Goal: Information Seeking & Learning: Find specific fact

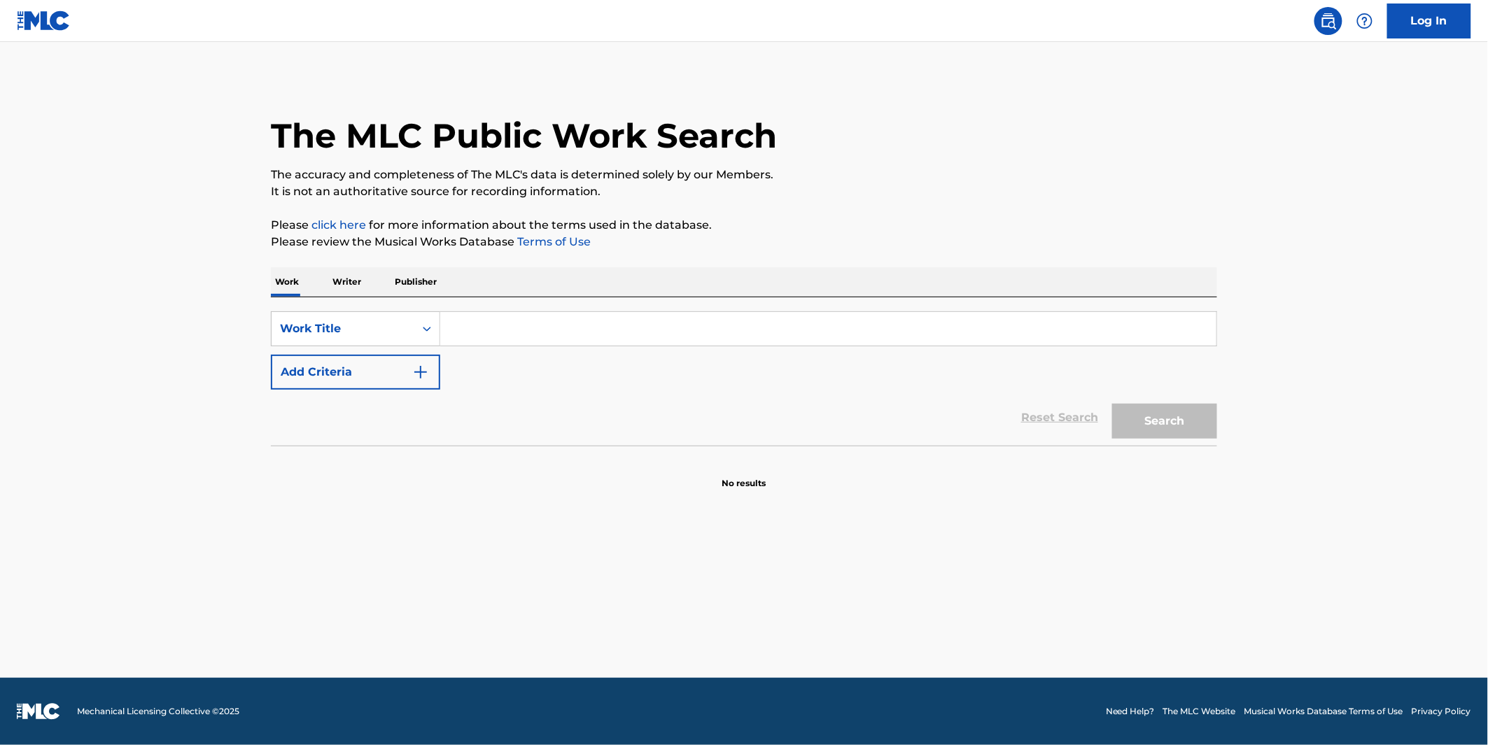
click at [463, 333] on input "Search Form" at bounding box center [828, 329] width 776 height 34
paste input "I'M WITH THE DJ"
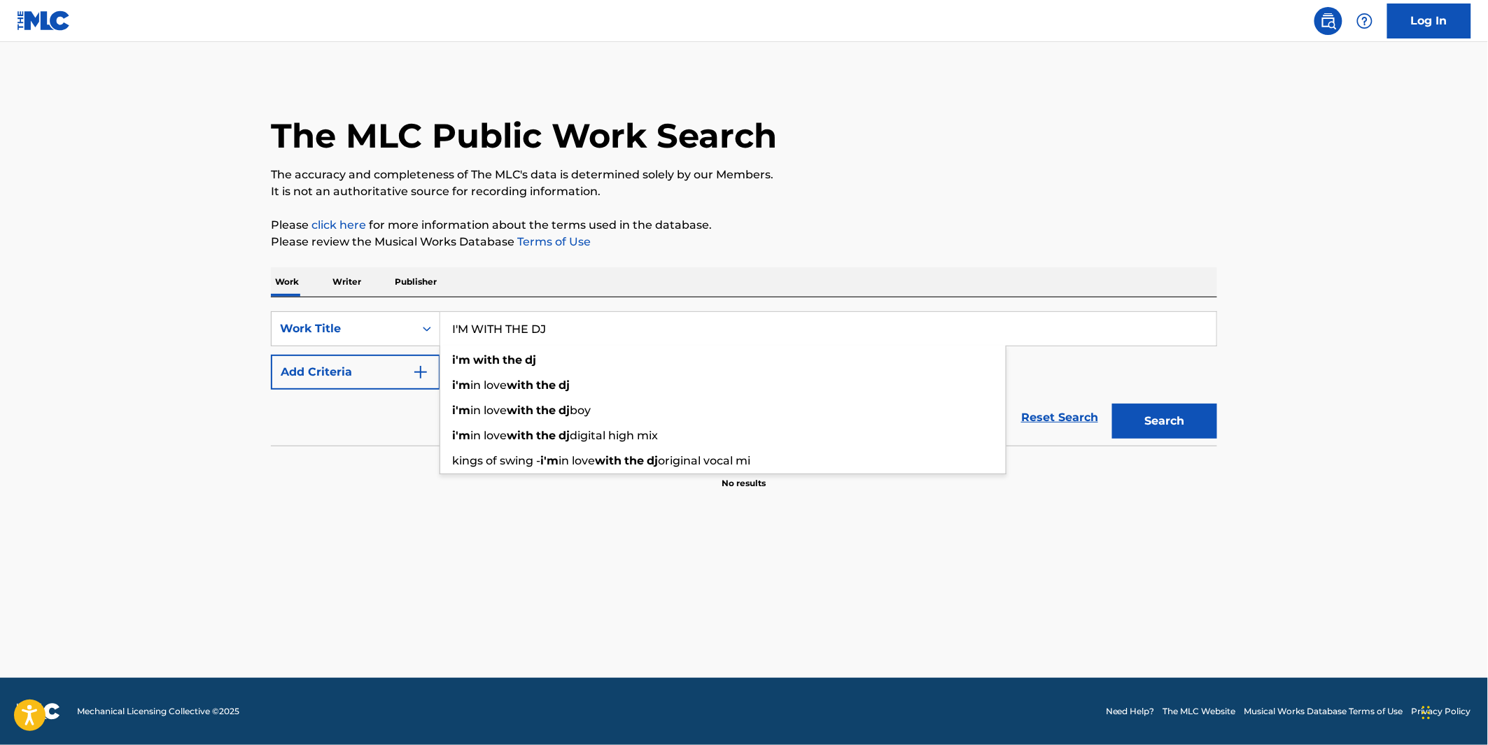
type input "I'M WITH THE DJ"
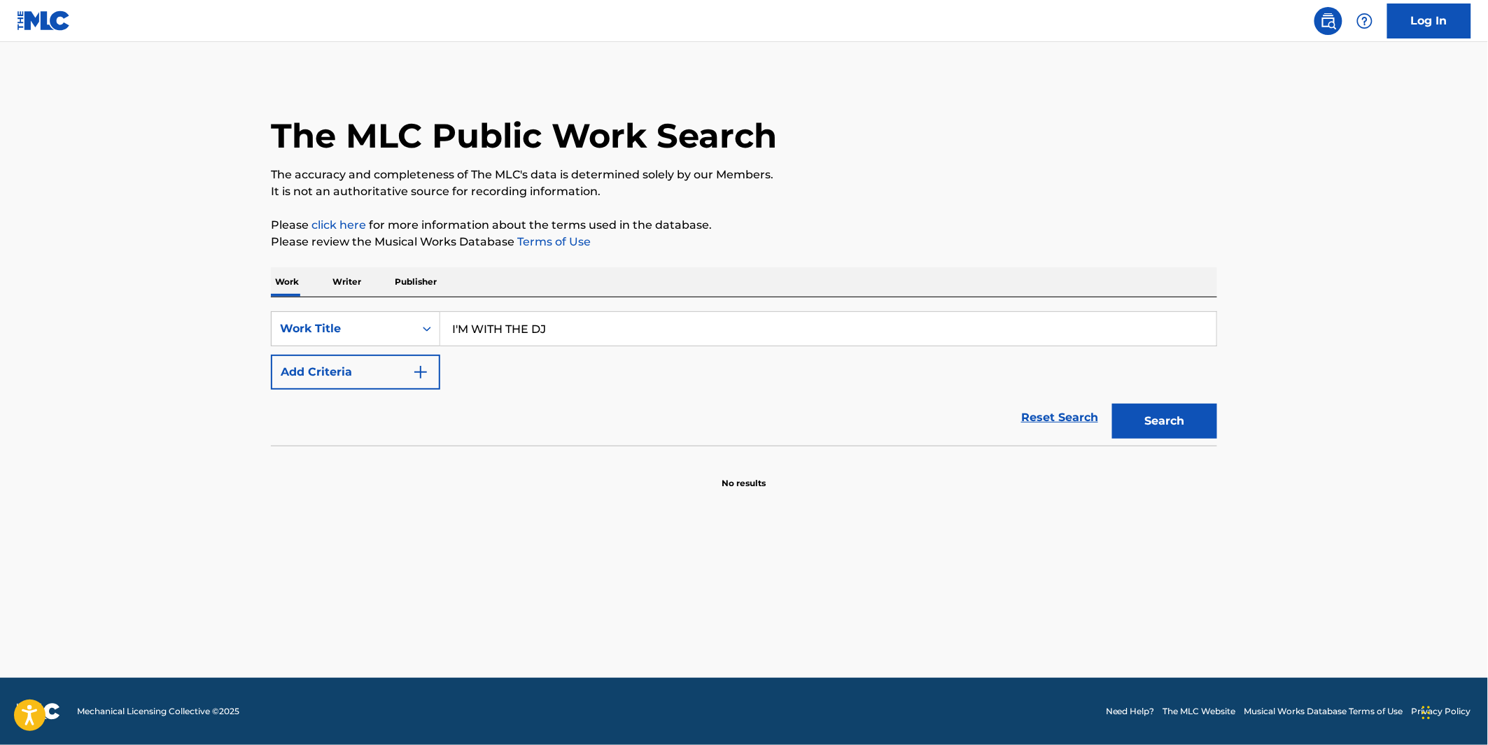
drag, startPoint x: 876, startPoint y: 301, endPoint x: 892, endPoint y: 224, distance: 78.8
click at [878, 287] on div "Work Writer Publisher SearchWithCriteria76b27047-15af-4193-8805-af9af4555277 Wo…" at bounding box center [744, 378] width 946 height 223
click at [1137, 414] on button "Search" at bounding box center [1164, 421] width 105 height 35
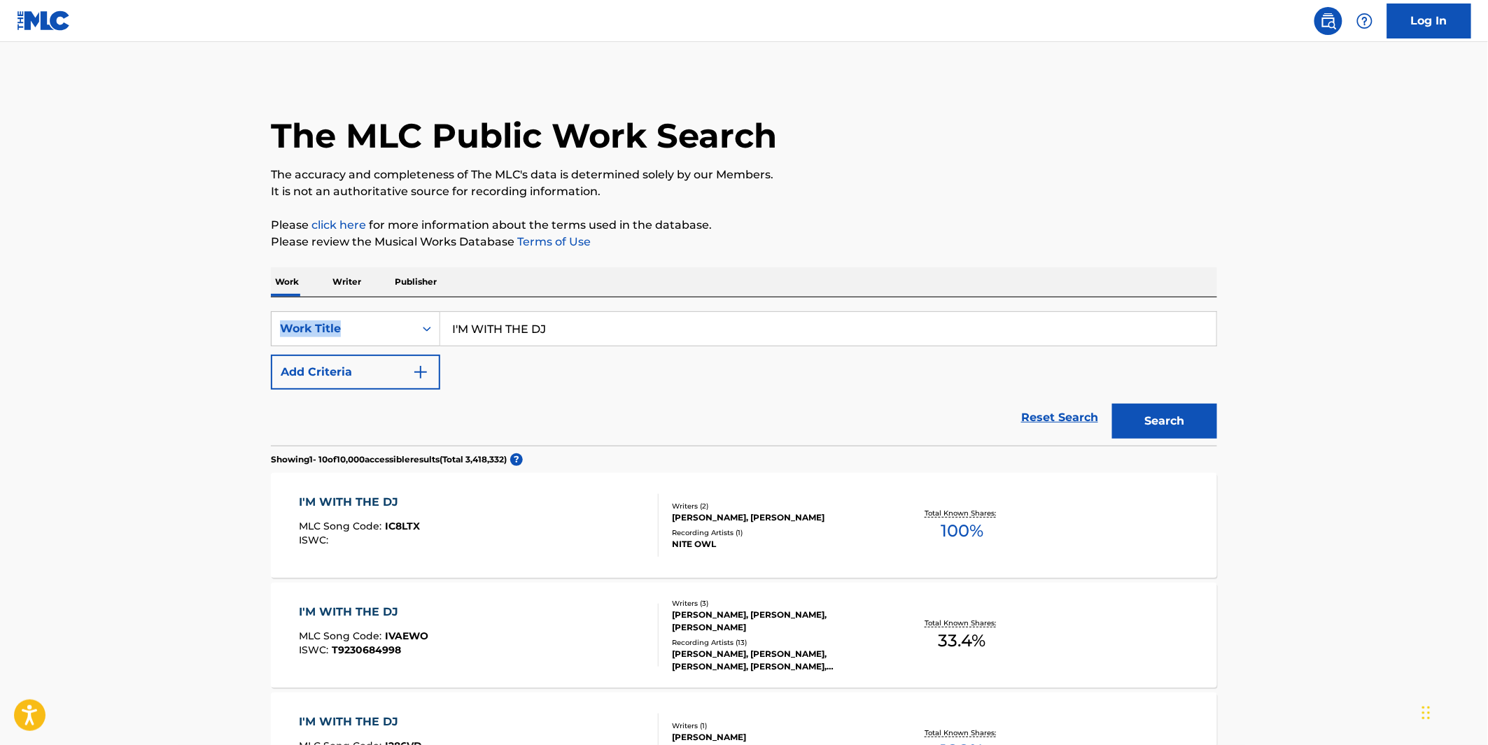
drag, startPoint x: 379, startPoint y: 378, endPoint x: 395, endPoint y: 379, distance: 16.9
click at [379, 377] on button "Add Criteria" at bounding box center [355, 372] width 169 height 35
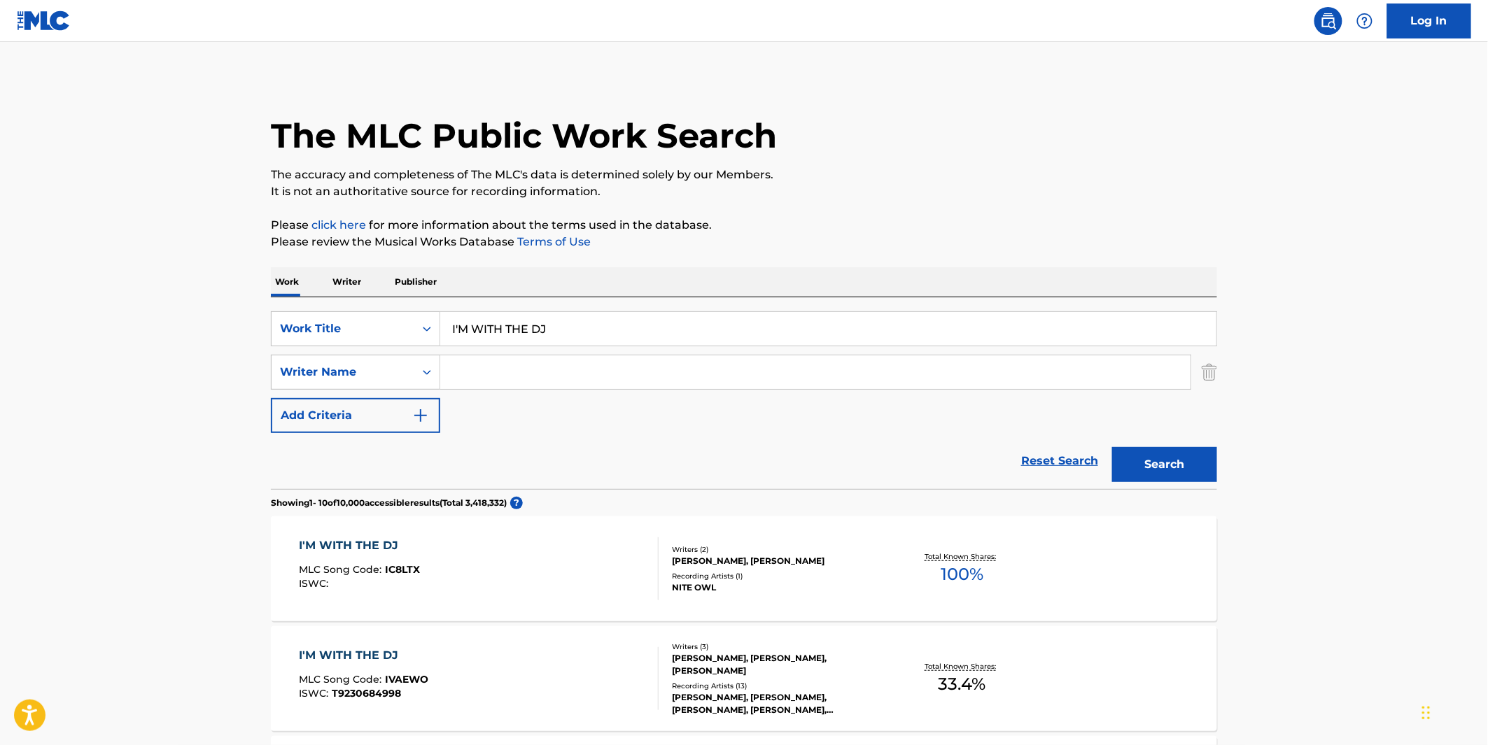
click at [505, 381] on input "Search Form" at bounding box center [815, 373] width 750 height 34
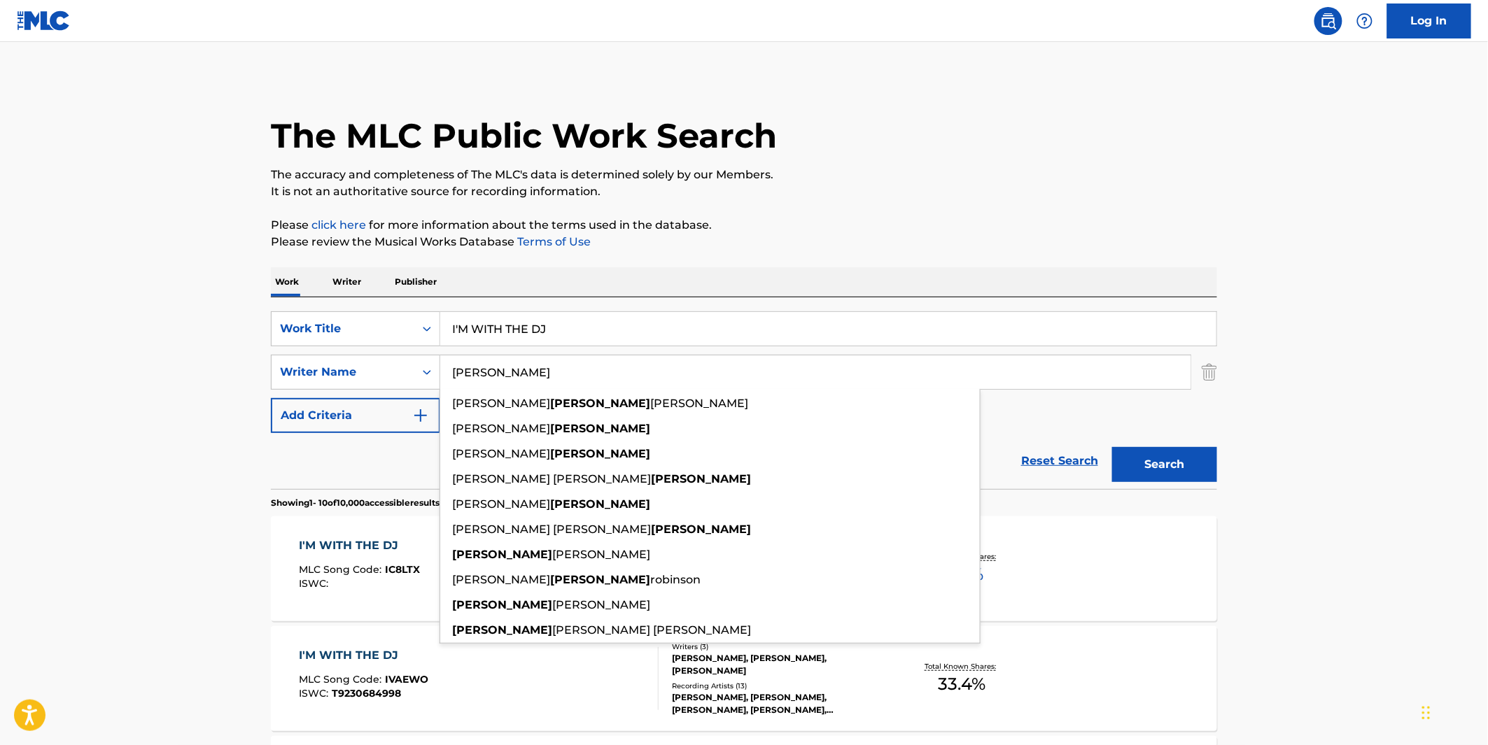
type input "[PERSON_NAME]"
click at [1112, 447] on button "Search" at bounding box center [1164, 464] width 105 height 35
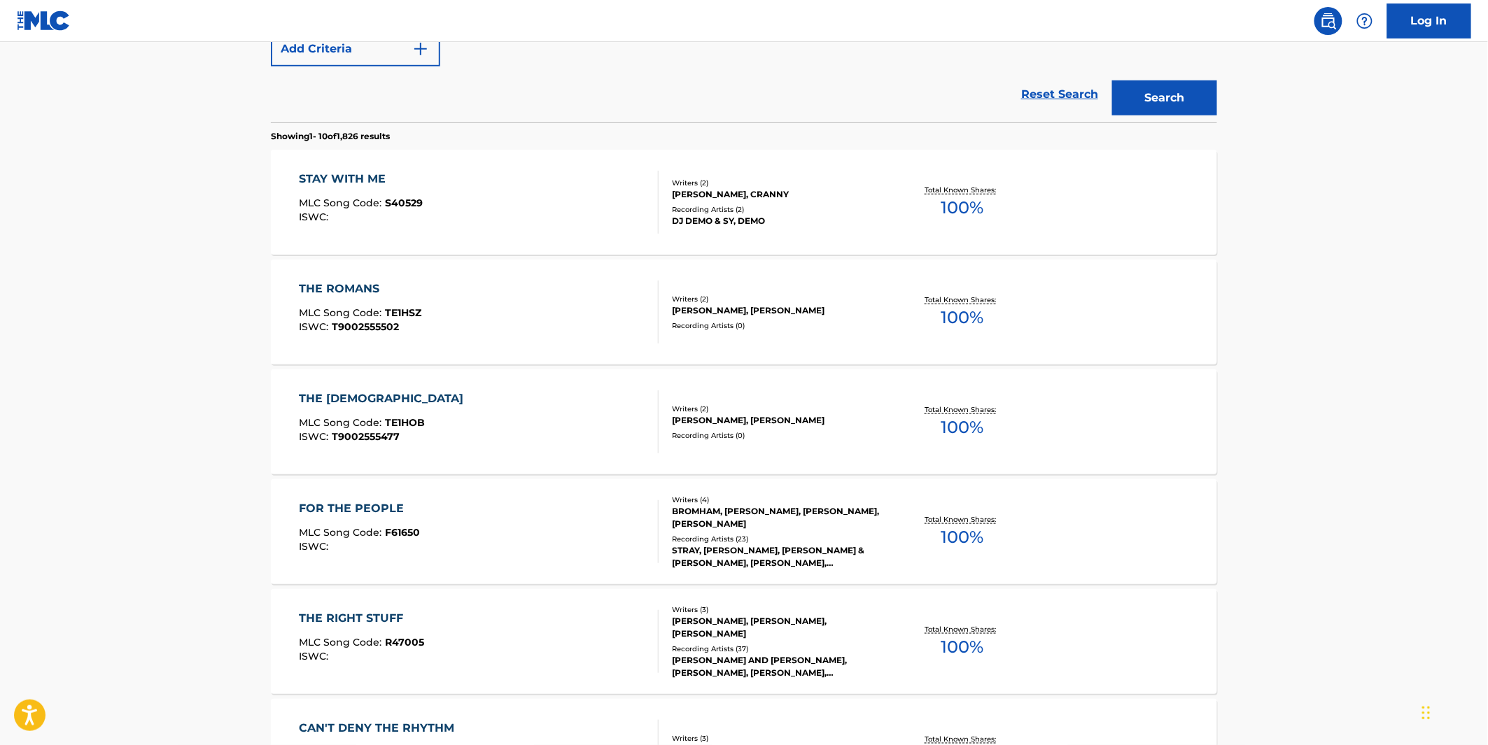
scroll to position [311, 0]
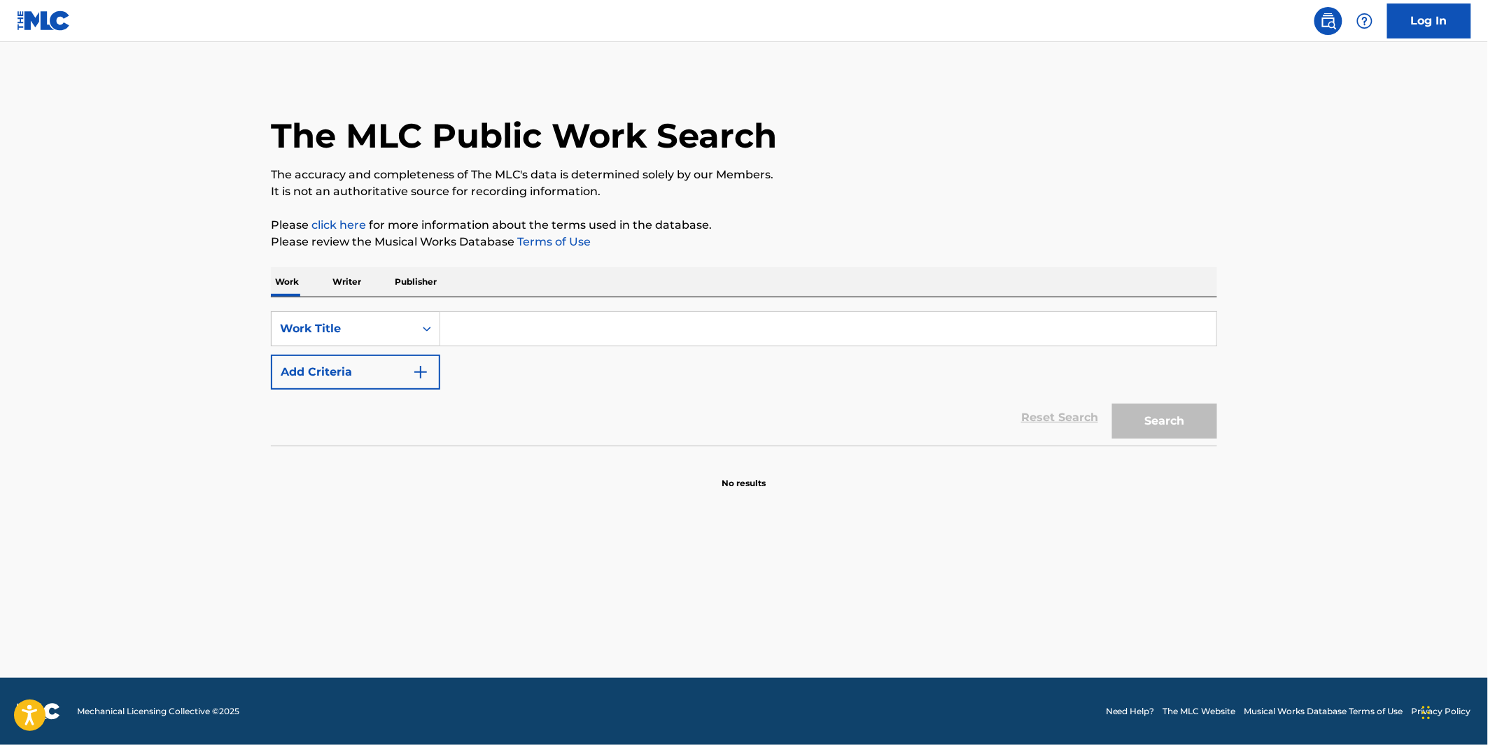
click at [537, 329] on input "Search Form" at bounding box center [828, 329] width 776 height 34
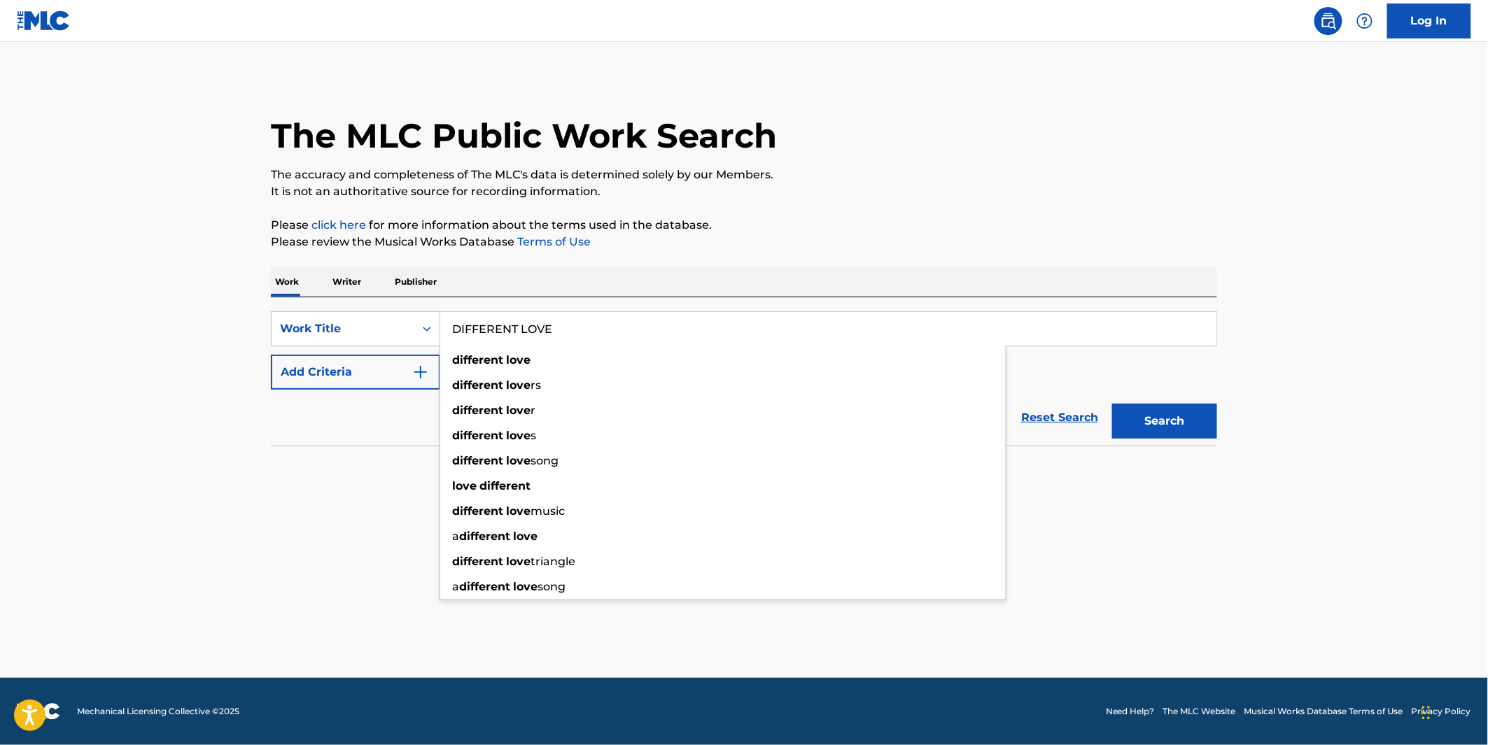
type input "DIFFERENT LOVE"
click at [274, 481] on main "The MLC Public Work Search The accuracy and completeness of The MLC's data is d…" at bounding box center [744, 360] width 1488 height 636
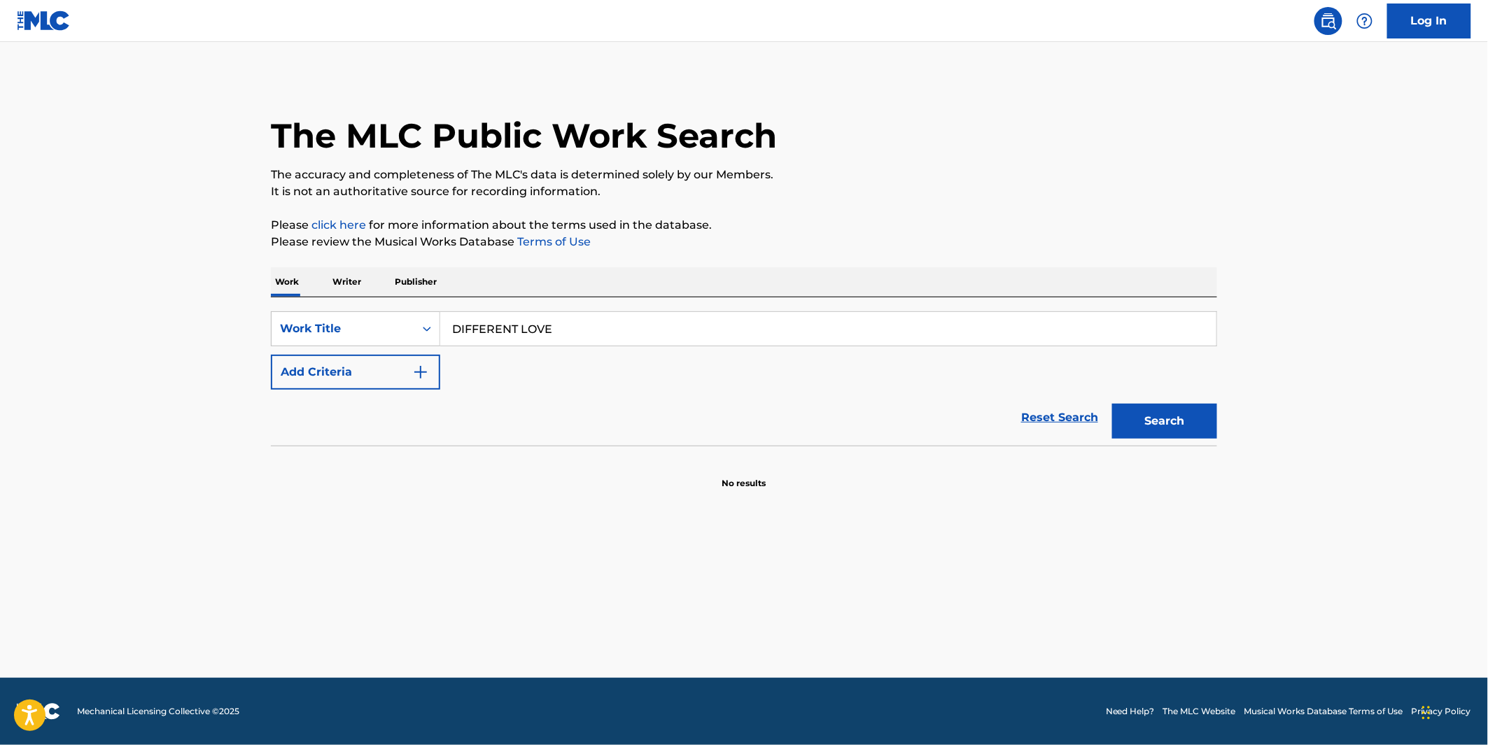
click at [335, 360] on button "Add Criteria" at bounding box center [355, 372] width 169 height 35
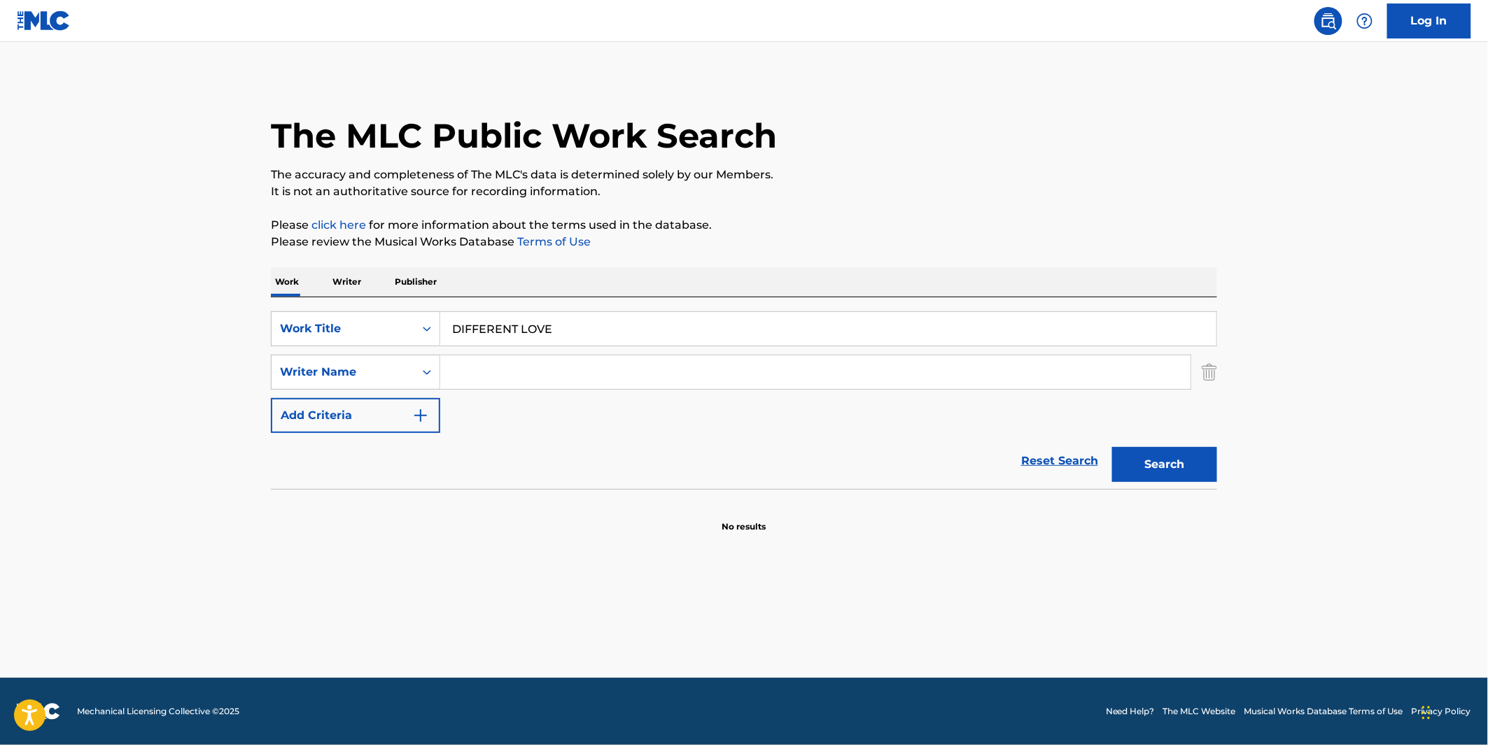
click at [500, 382] on input "Search Form" at bounding box center [815, 373] width 750 height 34
type input "CEE"
click at [1112, 447] on button "Search" at bounding box center [1164, 464] width 105 height 35
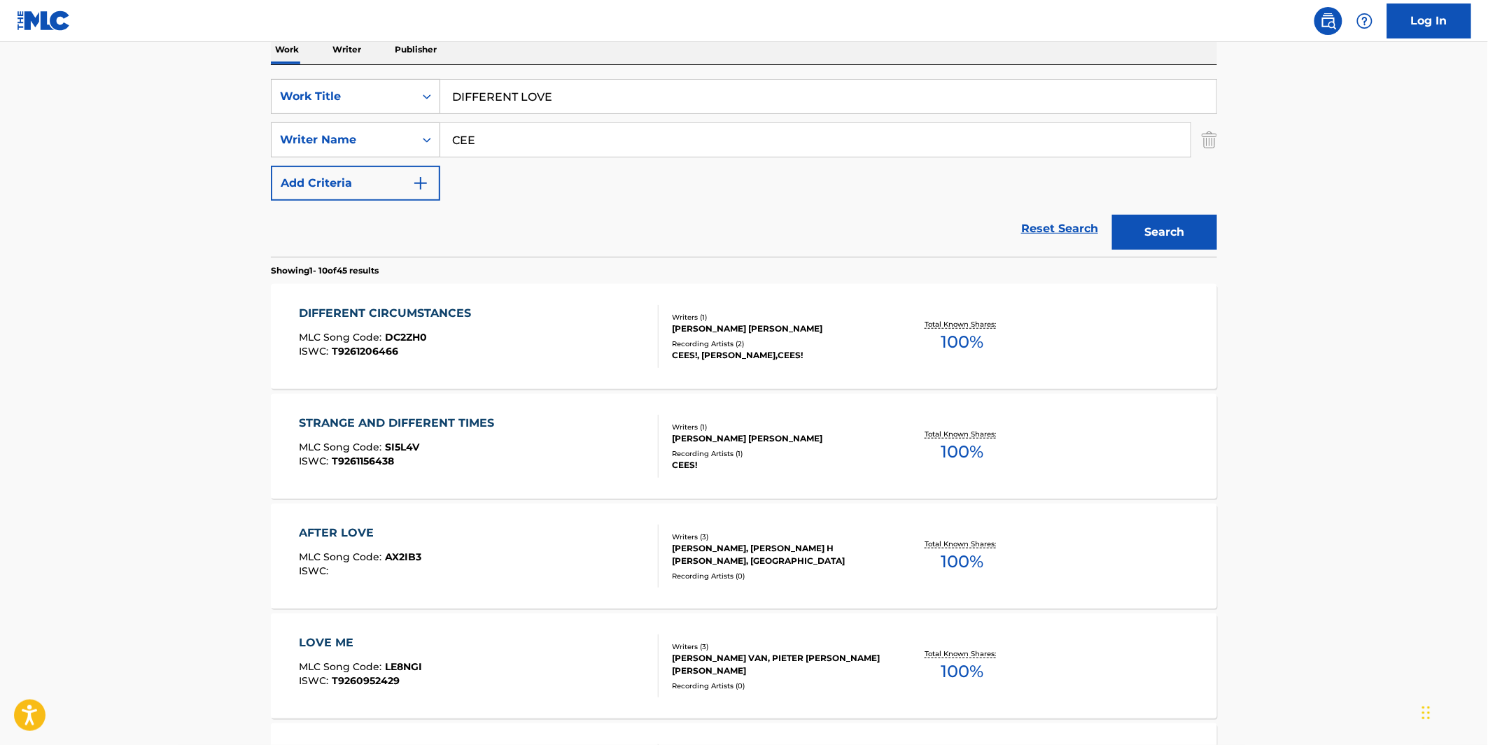
scroll to position [233, 0]
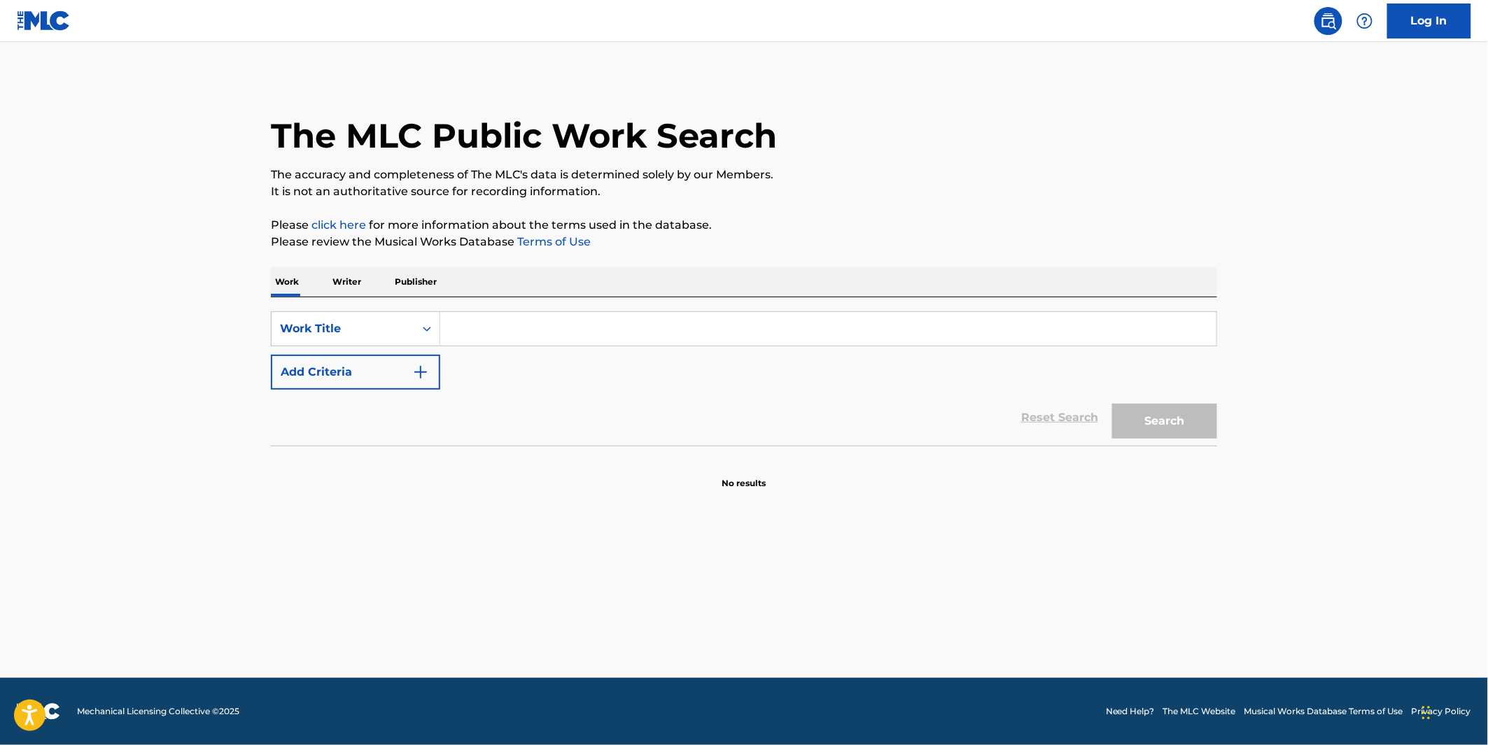
click at [646, 315] on input "Search Form" at bounding box center [828, 329] width 776 height 34
paste input "INTHEDARK"
type input "INTHEDARK"
click at [1112, 404] on button "Search" at bounding box center [1164, 421] width 105 height 35
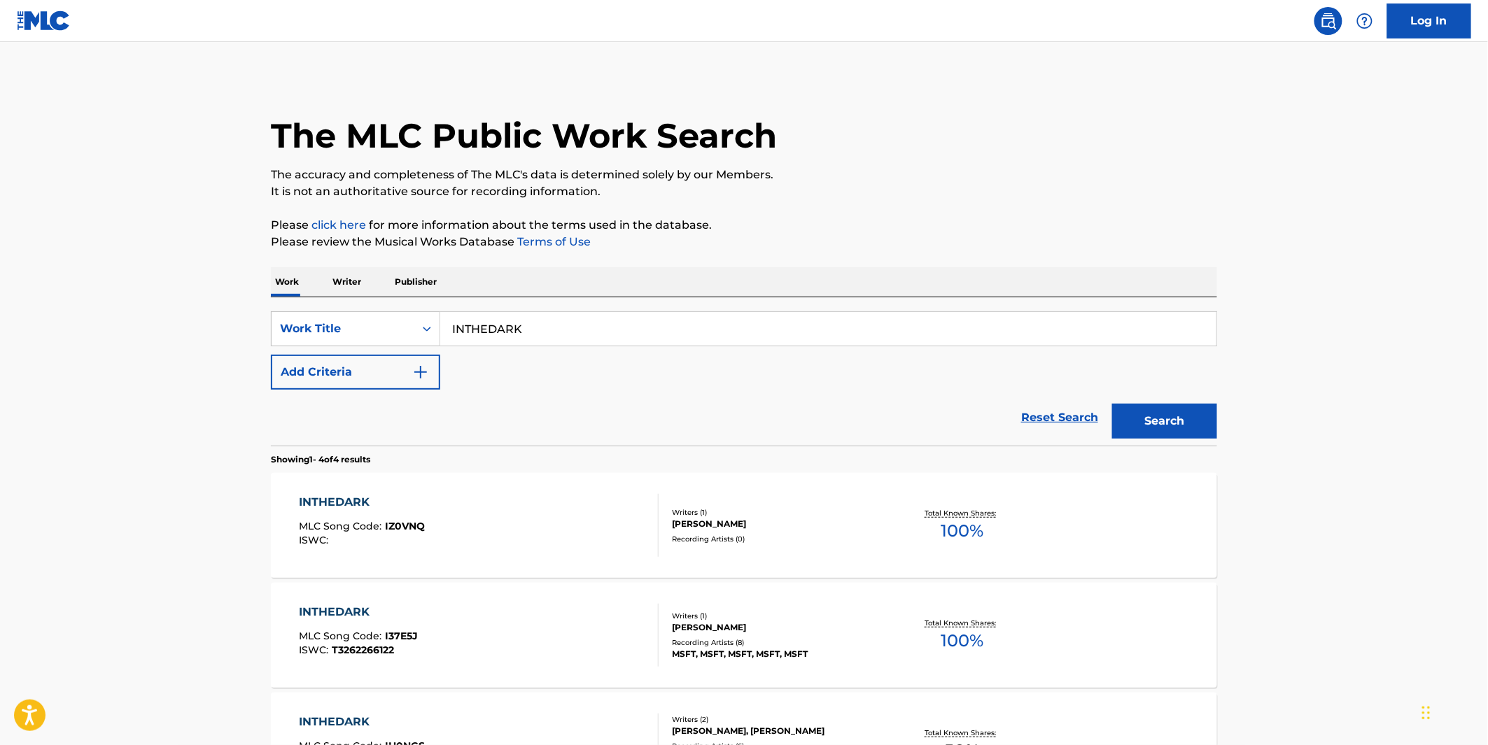
click at [780, 644] on div "Recording Artists ( 8 )" at bounding box center [777, 643] width 211 height 10
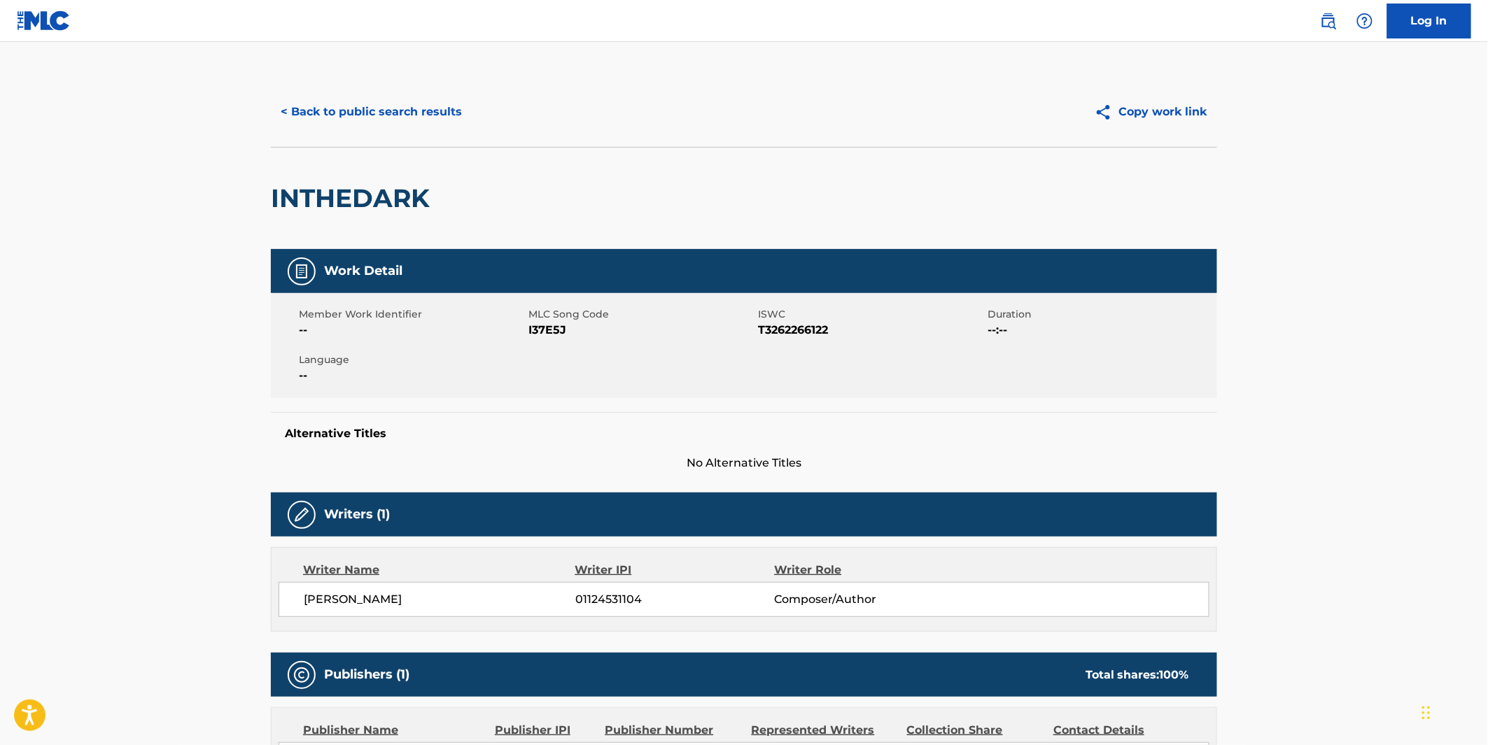
click at [369, 199] on h2 "INTHEDARK" at bounding box center [354, 198] width 166 height 31
copy div "INTHEDARK"
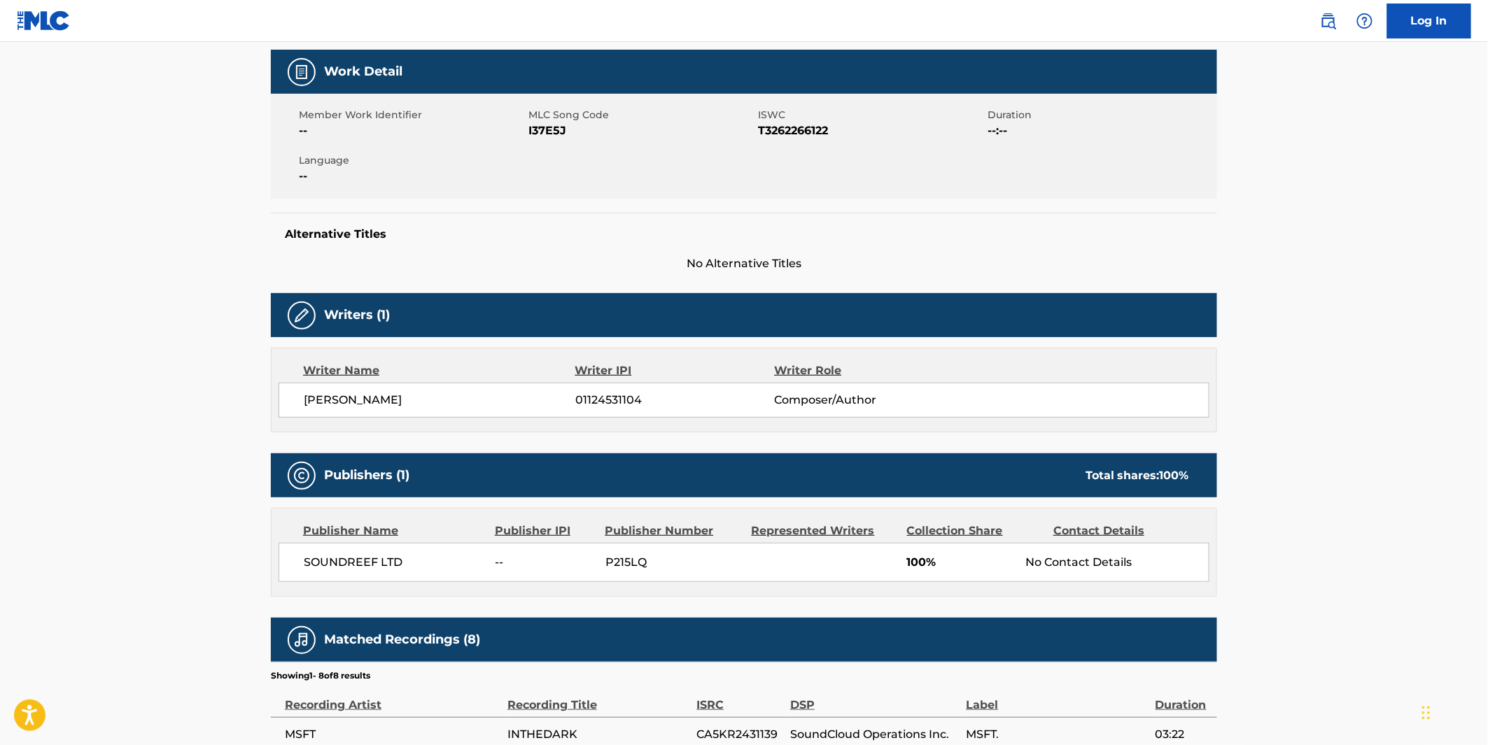
scroll to position [233, 0]
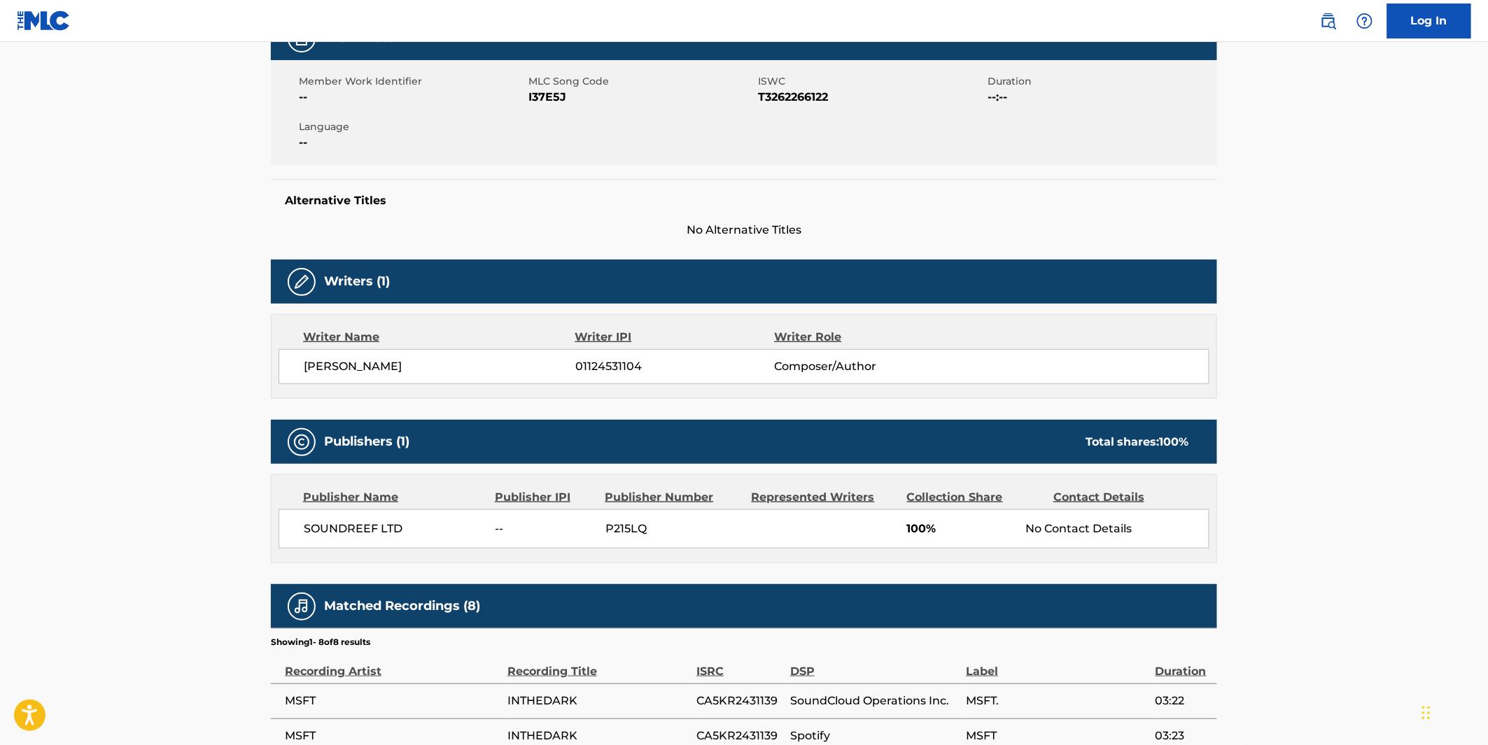
click at [421, 371] on span "ALESSANDRO GARBELLINI" at bounding box center [440, 366] width 272 height 17
copy div "ALESSANDRO GARBELLINI"
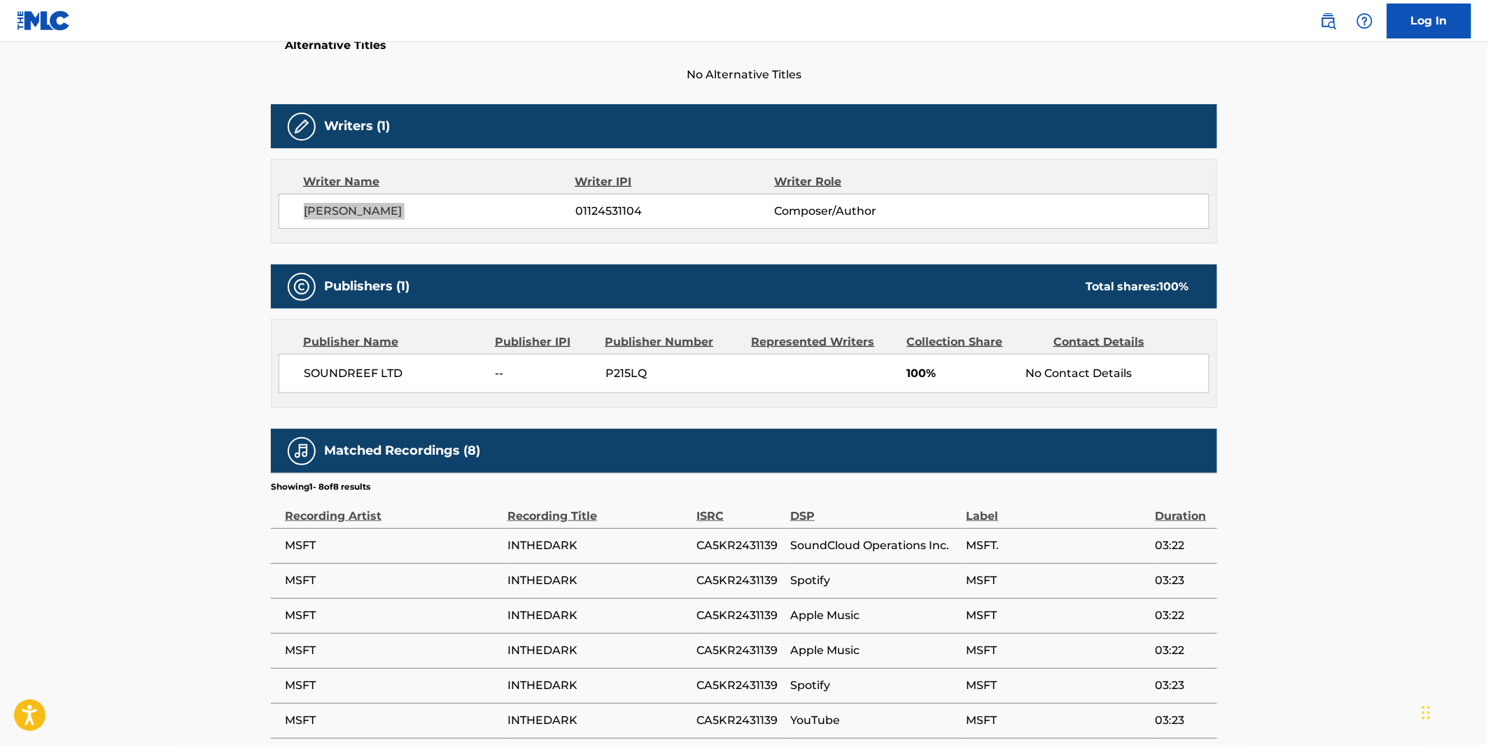
scroll to position [0, 0]
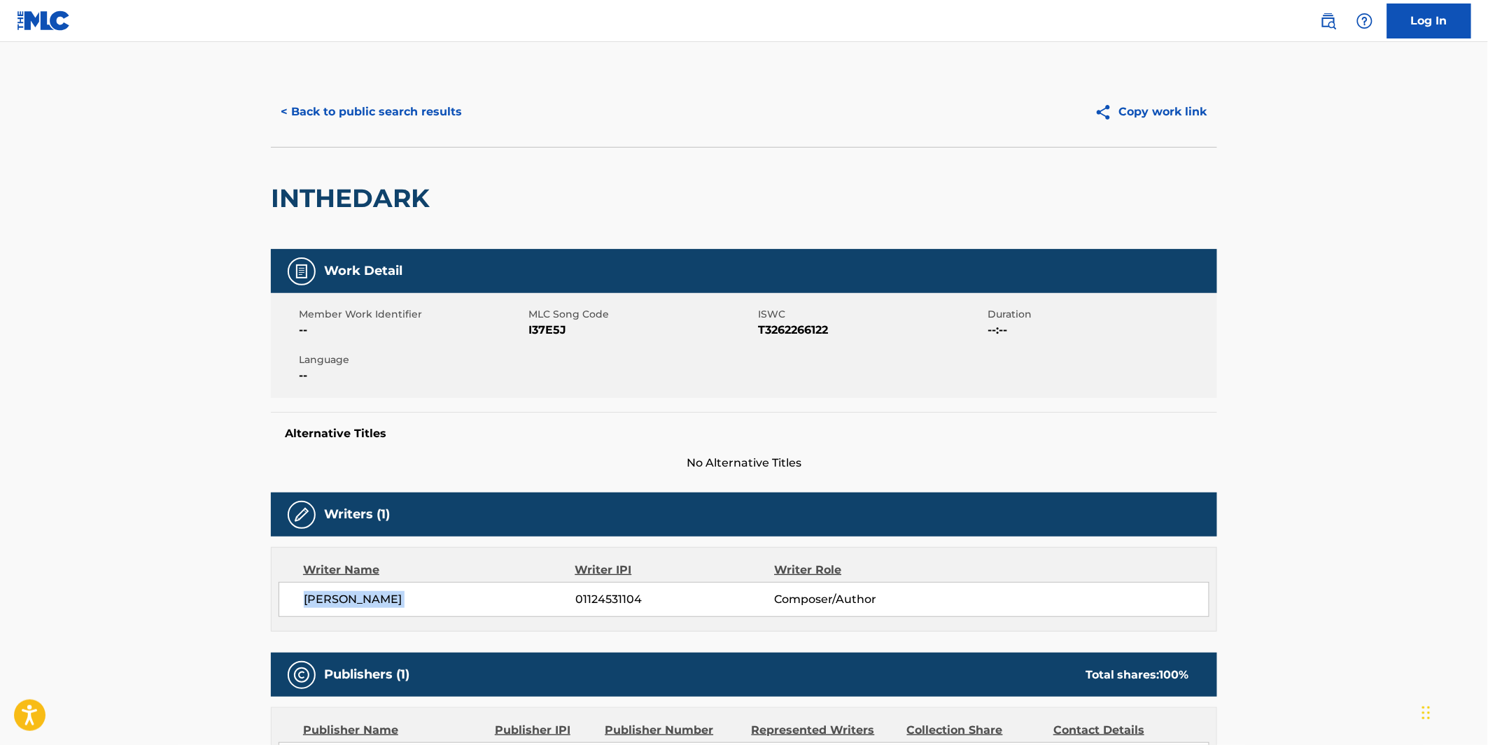
drag, startPoint x: 794, startPoint y: 317, endPoint x: 789, endPoint y: 326, distance: 10.7
click at [793, 321] on span "ISWC" at bounding box center [871, 314] width 226 height 15
click at [789, 326] on span "T3262266122" at bounding box center [871, 330] width 226 height 17
copy span "T3262266122"
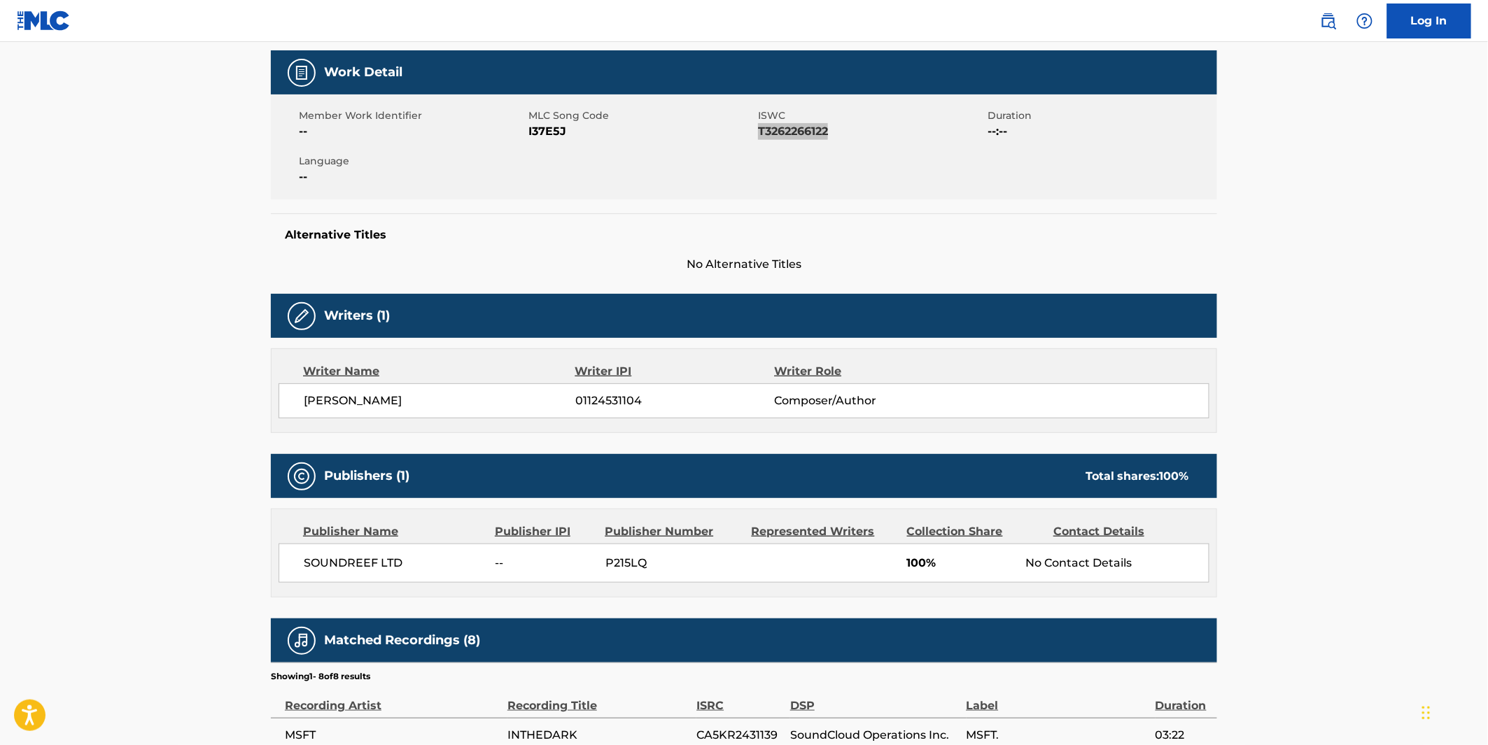
scroll to position [540, 0]
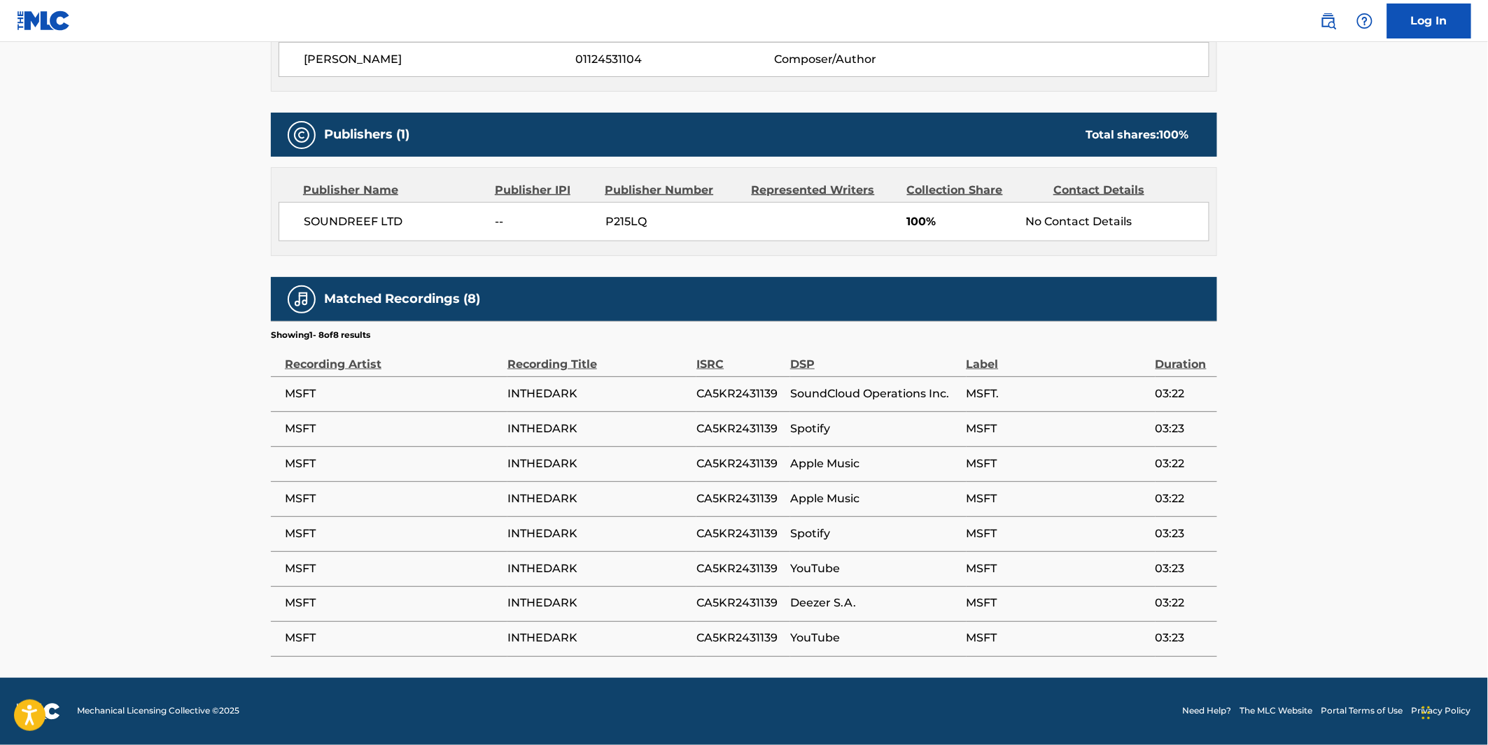
click at [736, 395] on span "CA5KR2431139" at bounding box center [739, 394] width 87 height 17
copy span "CA5KR2431139"
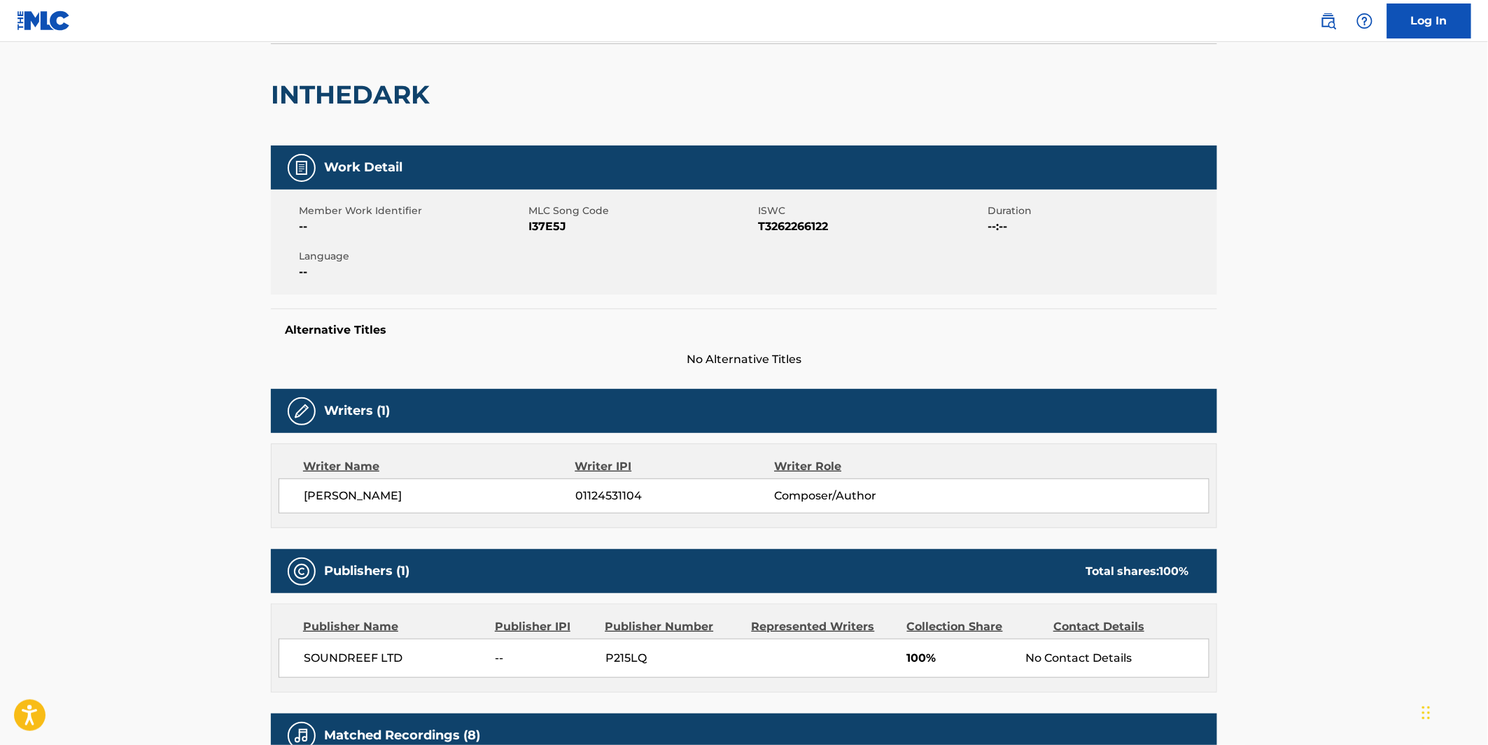
scroll to position [0, 0]
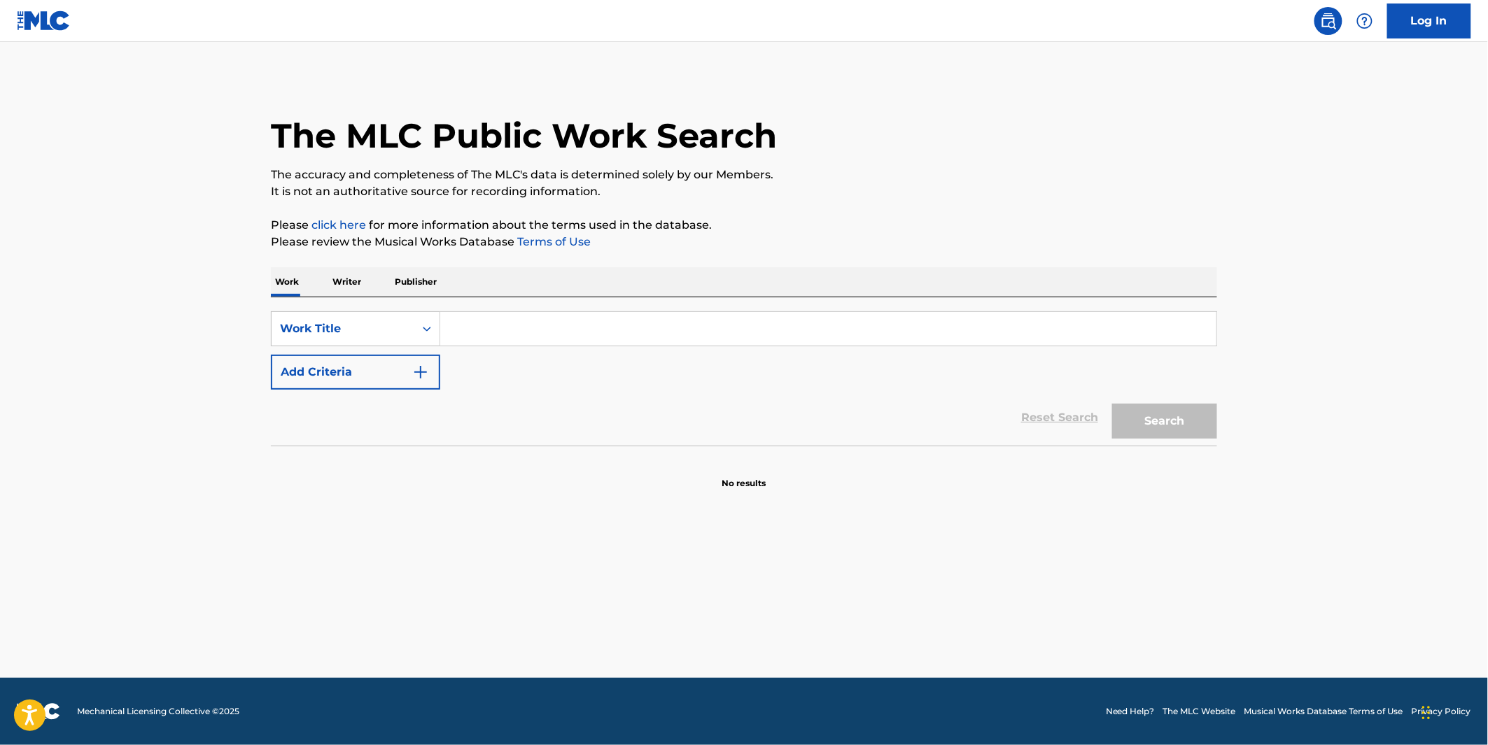
click at [539, 330] on input "Search Form" at bounding box center [828, 329] width 776 height 34
paste input "JHEEZ"
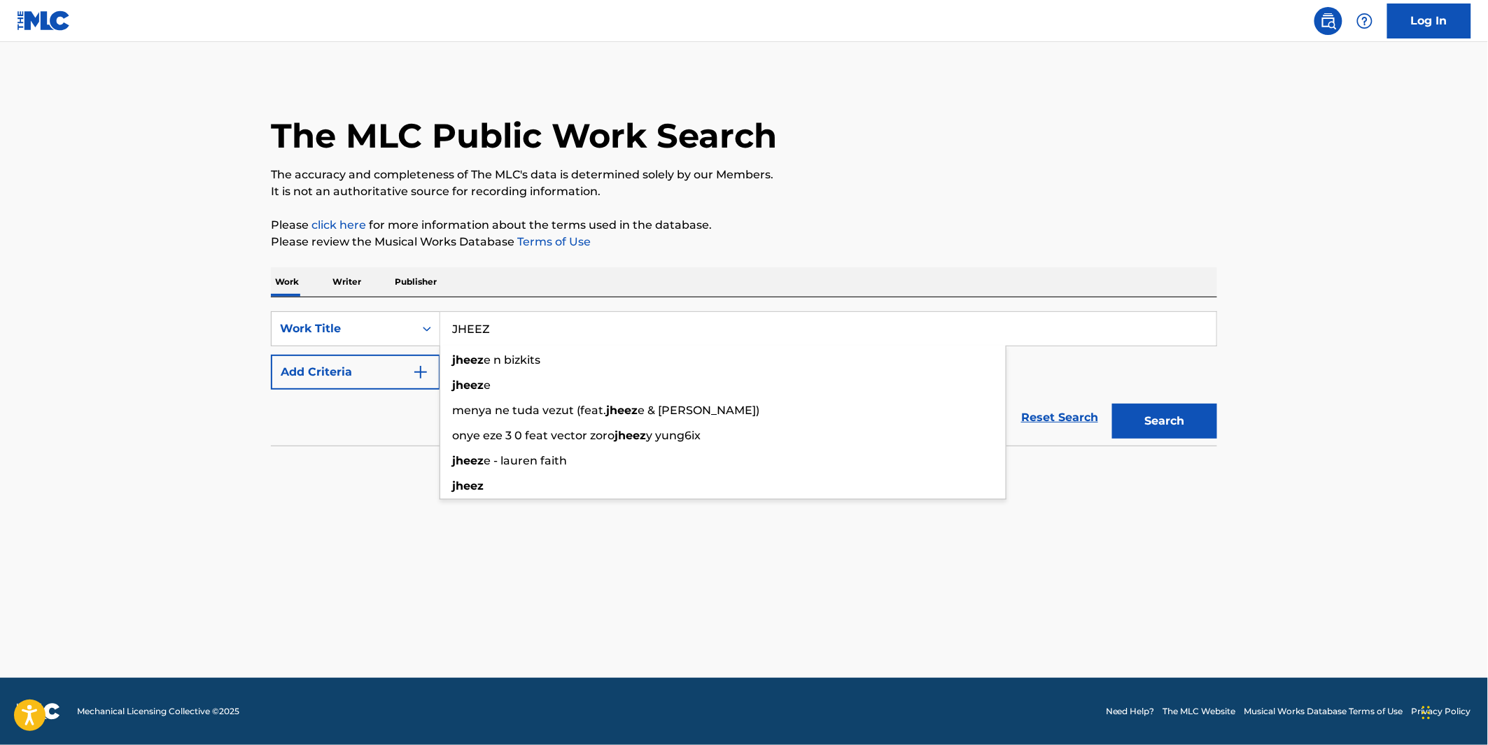
type input "JHEEZ"
click at [417, 386] on button "Add Criteria" at bounding box center [355, 372] width 169 height 35
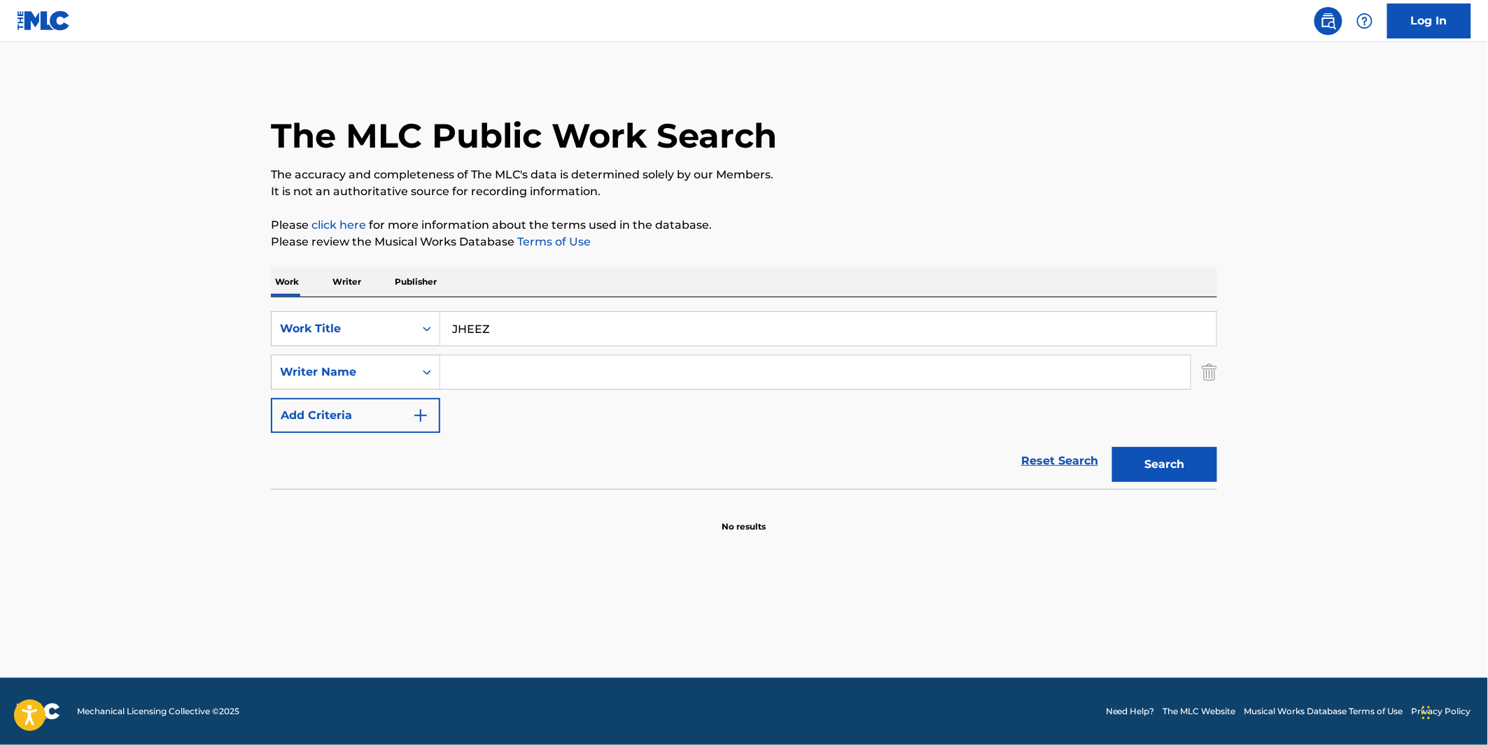
click at [441, 365] on input "Search Form" at bounding box center [815, 373] width 750 height 34
paste input "DELAISTRE"
type input "DELAISTRE"
click at [1190, 455] on button "Search" at bounding box center [1164, 464] width 105 height 35
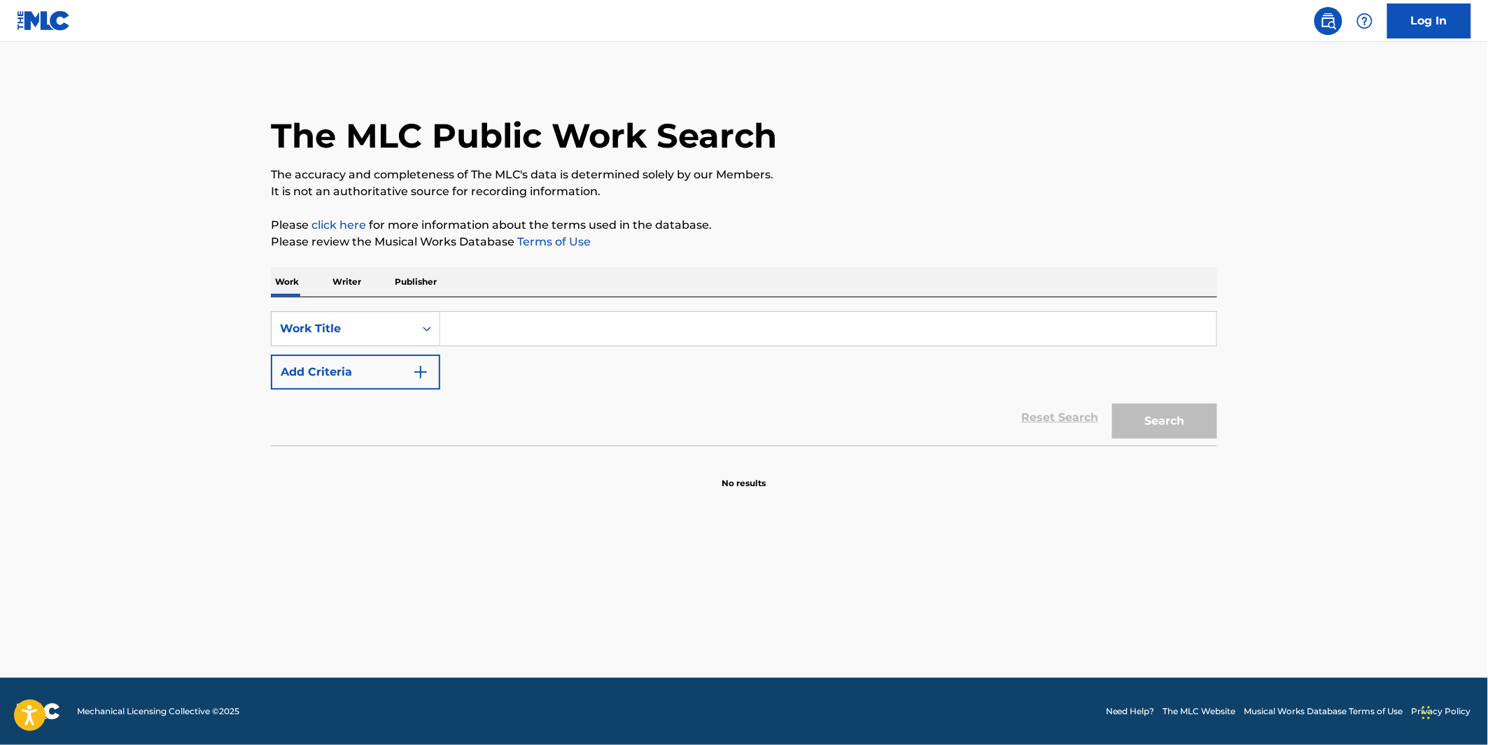
click at [492, 313] on input "Search Form" at bounding box center [828, 329] width 776 height 34
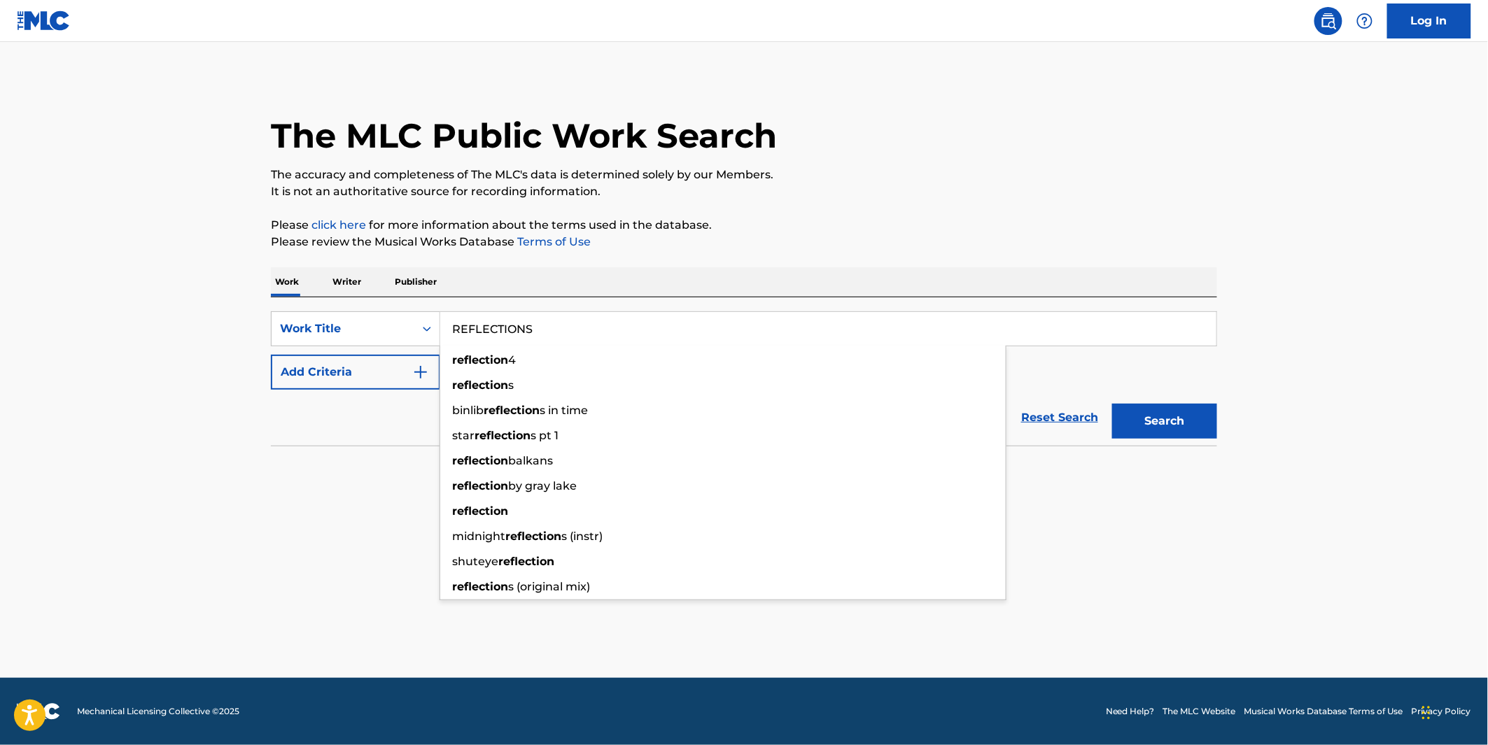
type input "REFLECTIONS"
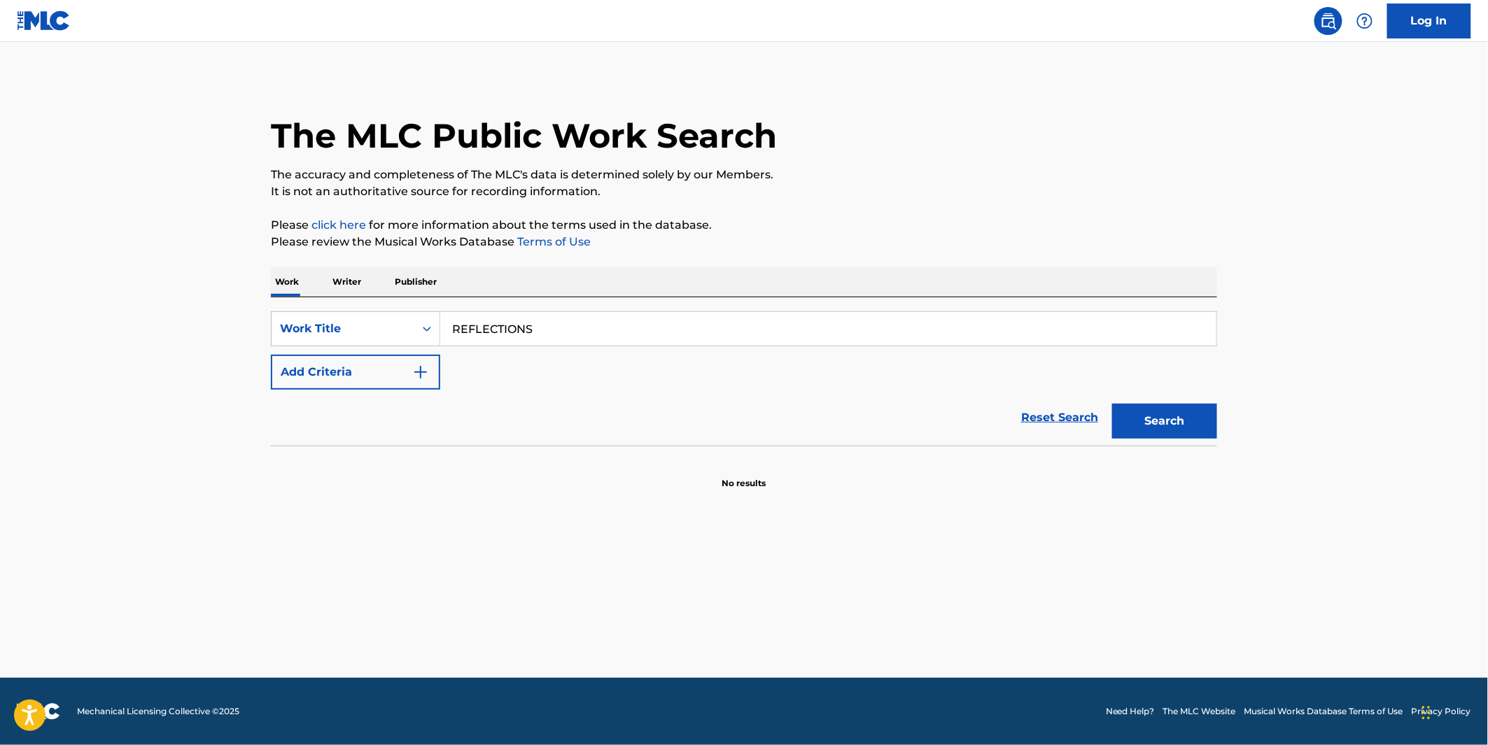
click at [374, 386] on button "Add Criteria" at bounding box center [355, 372] width 169 height 35
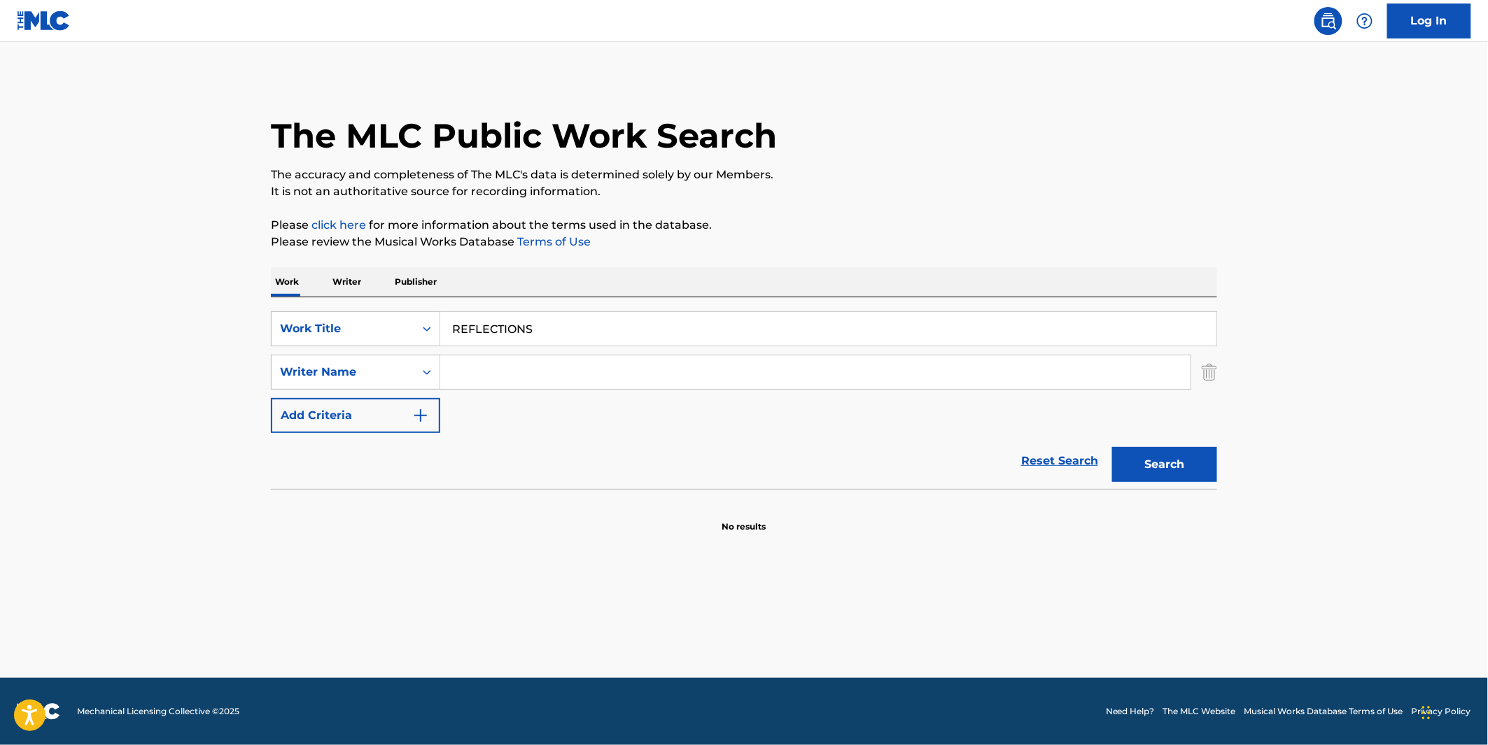
click at [507, 374] on input "Search Form" at bounding box center [815, 373] width 750 height 34
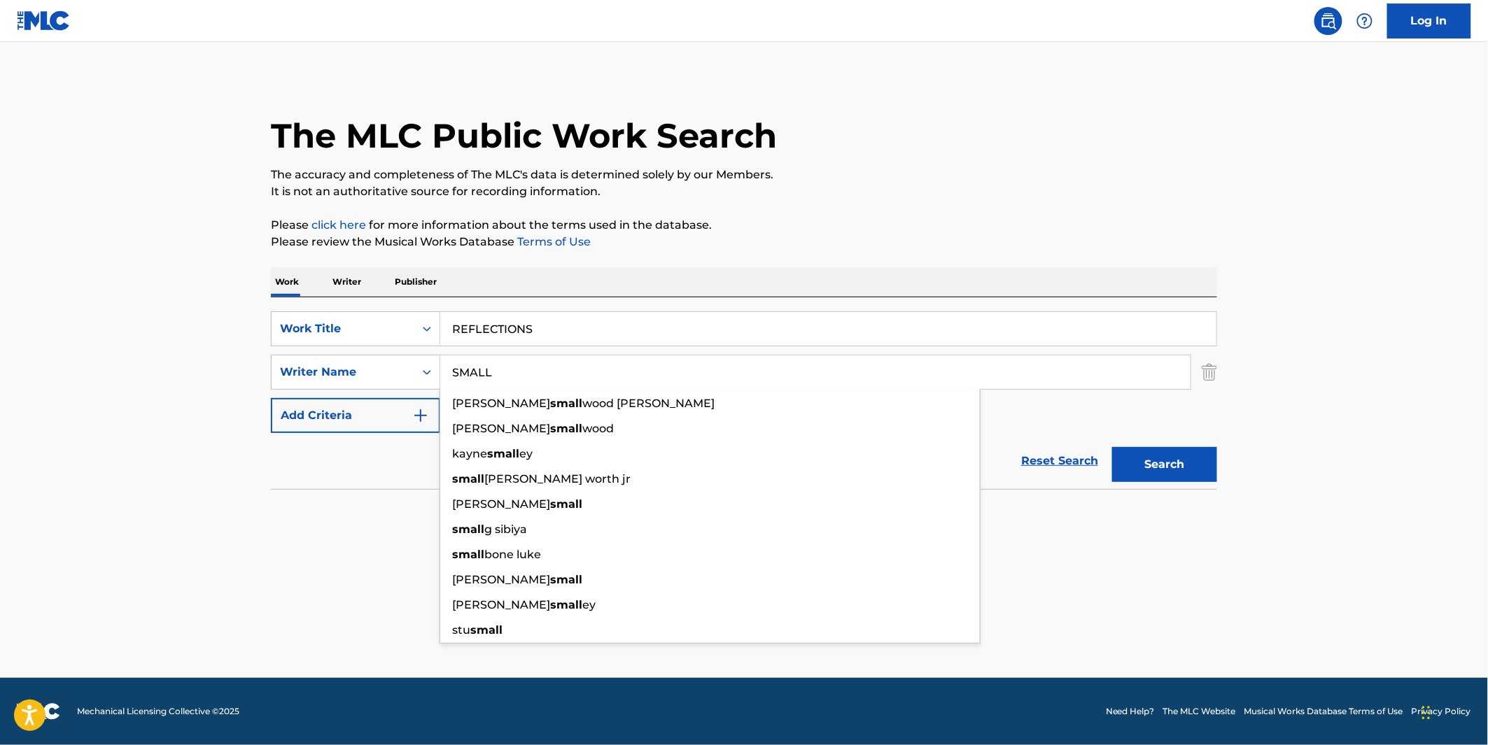
type input "SMALL"
click at [1112, 447] on button "Search" at bounding box center [1164, 464] width 105 height 35
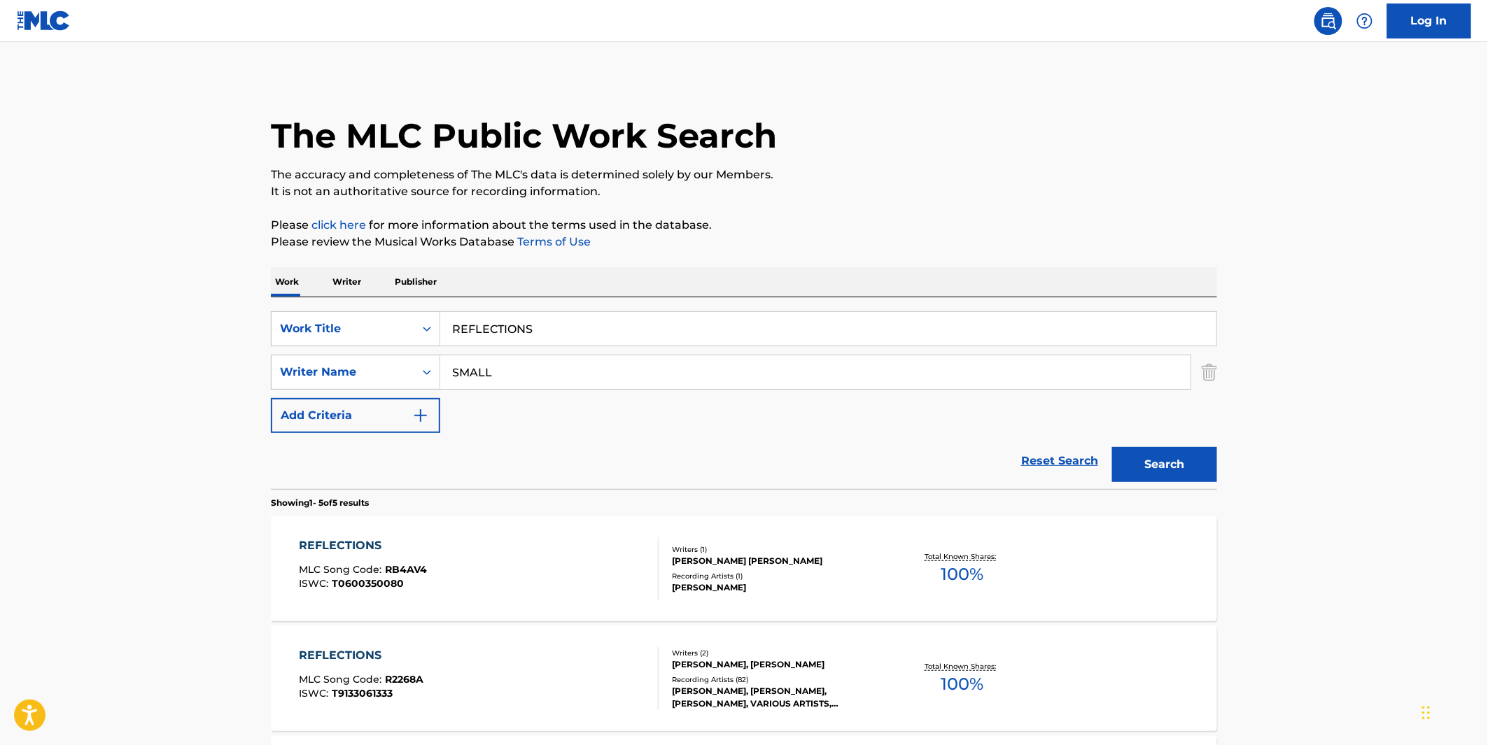
click at [728, 215] on div "The MLC Public Work Search The accuracy and completeness of The MLC's data is d…" at bounding box center [744, 602] width 980 height 1050
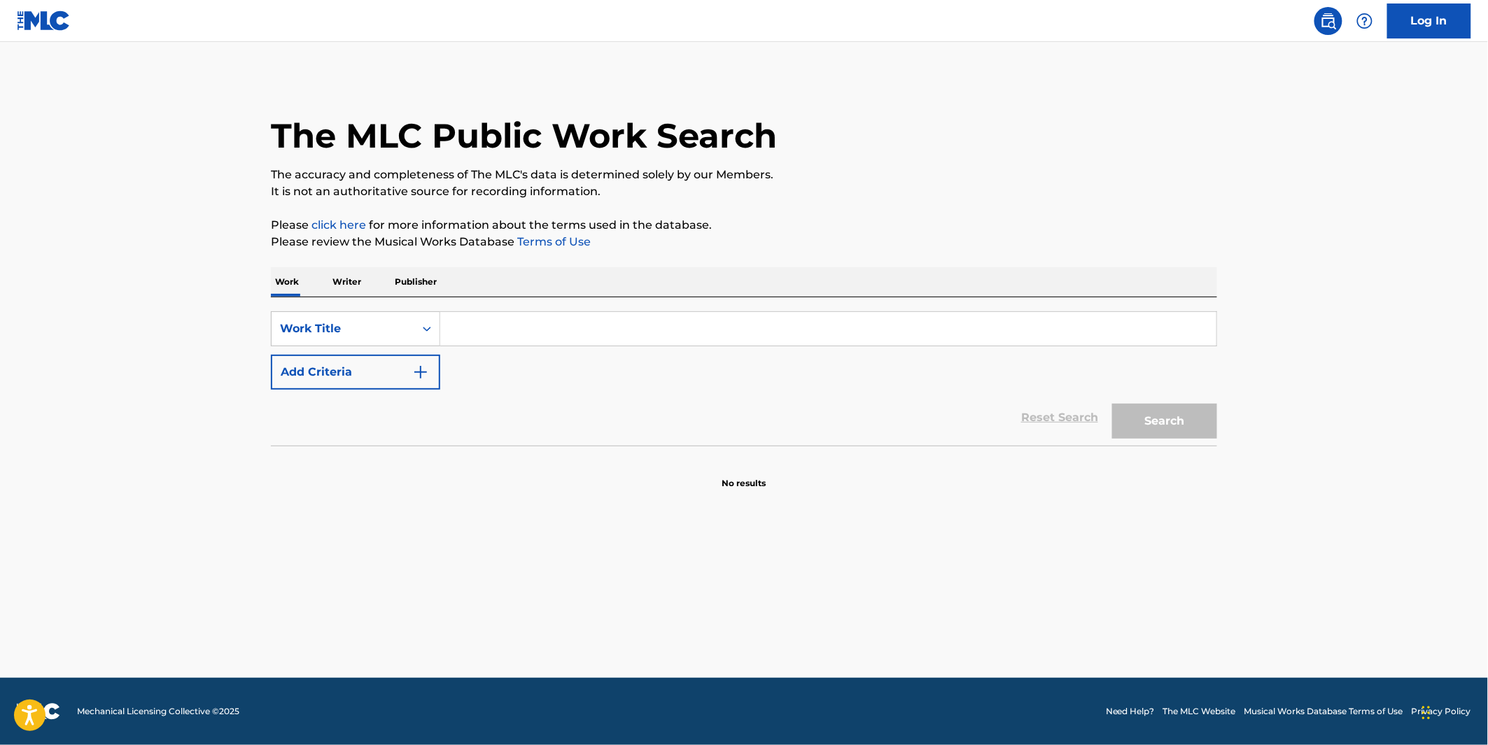
paste input "GOOD ASS INTRO"
type input "GOOD ASS INTRO"
click at [1153, 425] on button "Search" at bounding box center [1164, 421] width 105 height 35
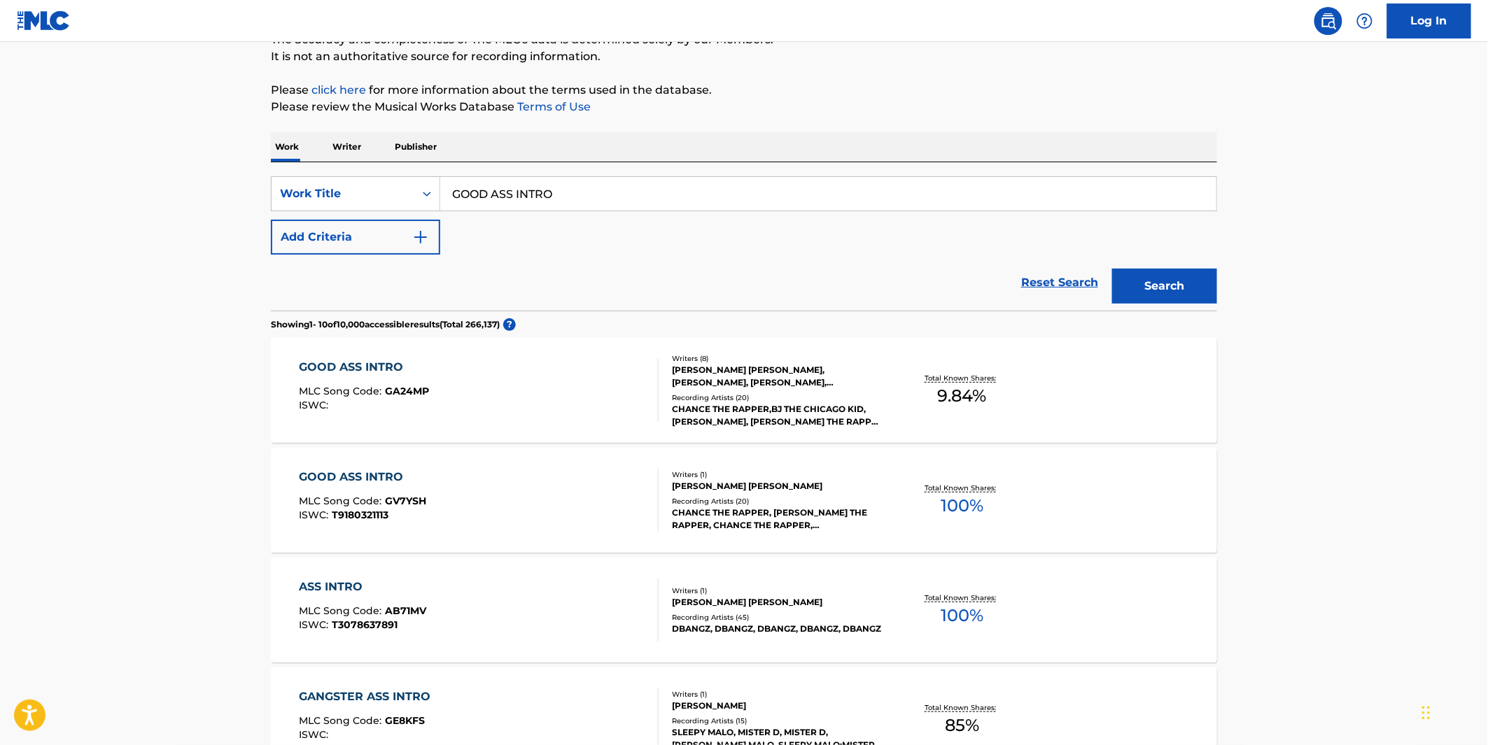
scroll to position [155, 0]
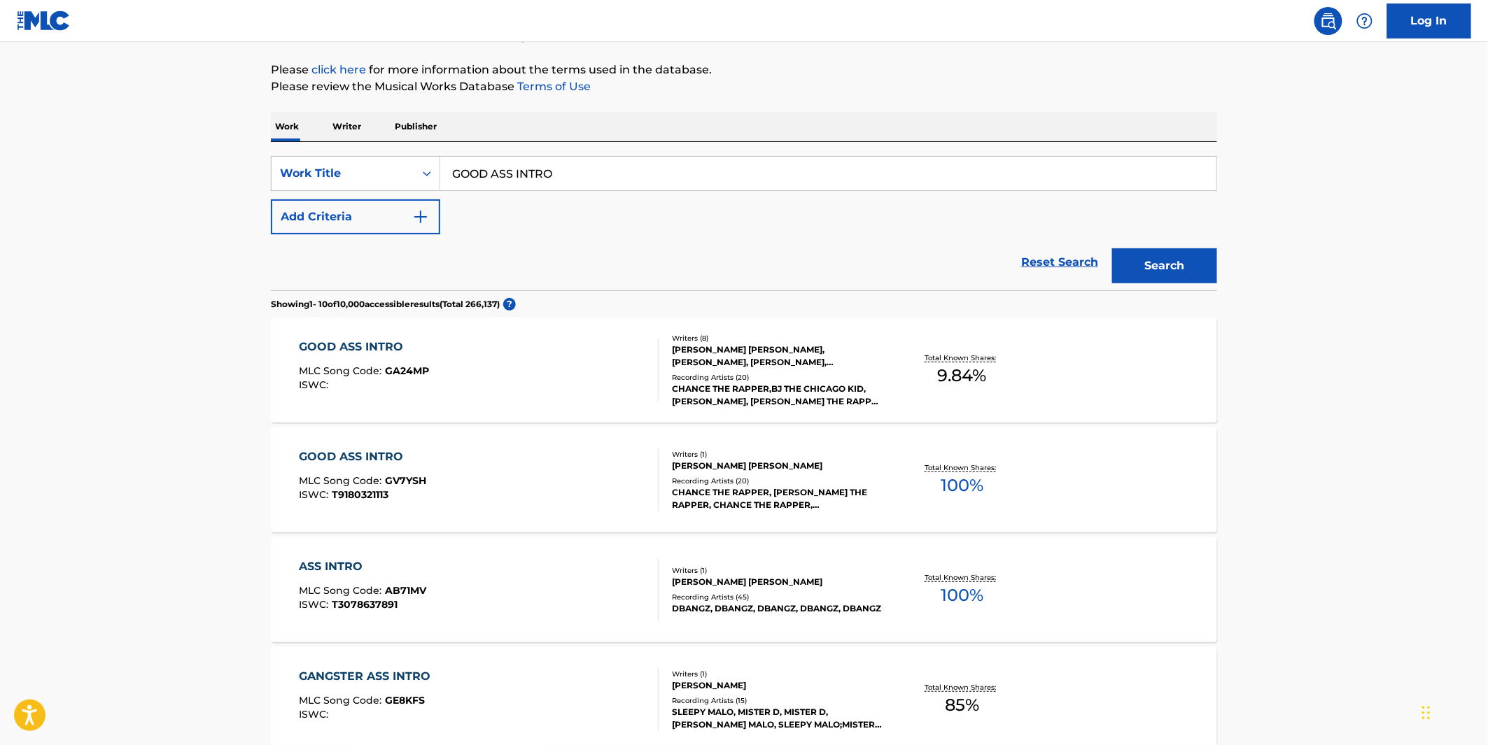
click at [907, 355] on div "Total Known Shares: 9.84 %" at bounding box center [961, 370] width 157 height 43
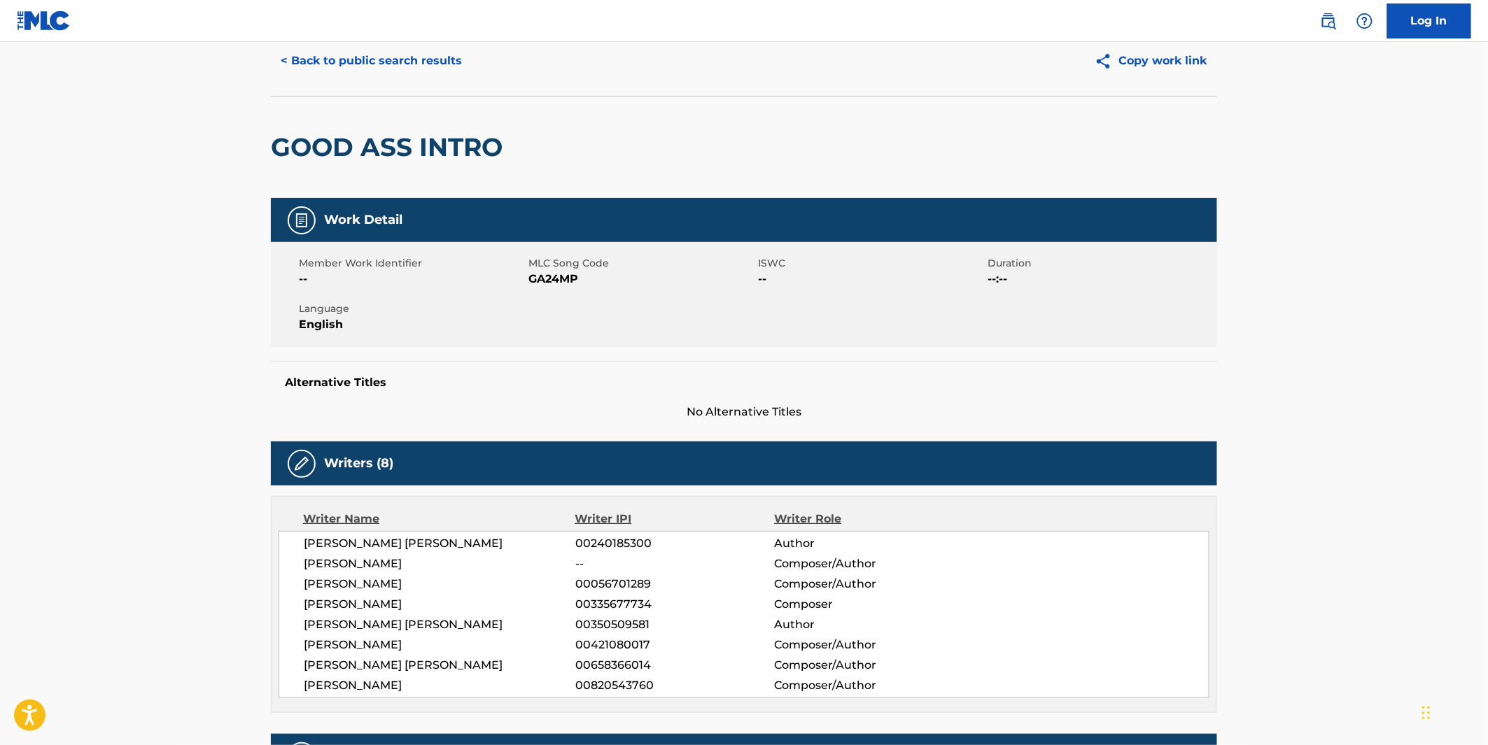
scroll to position [155, 0]
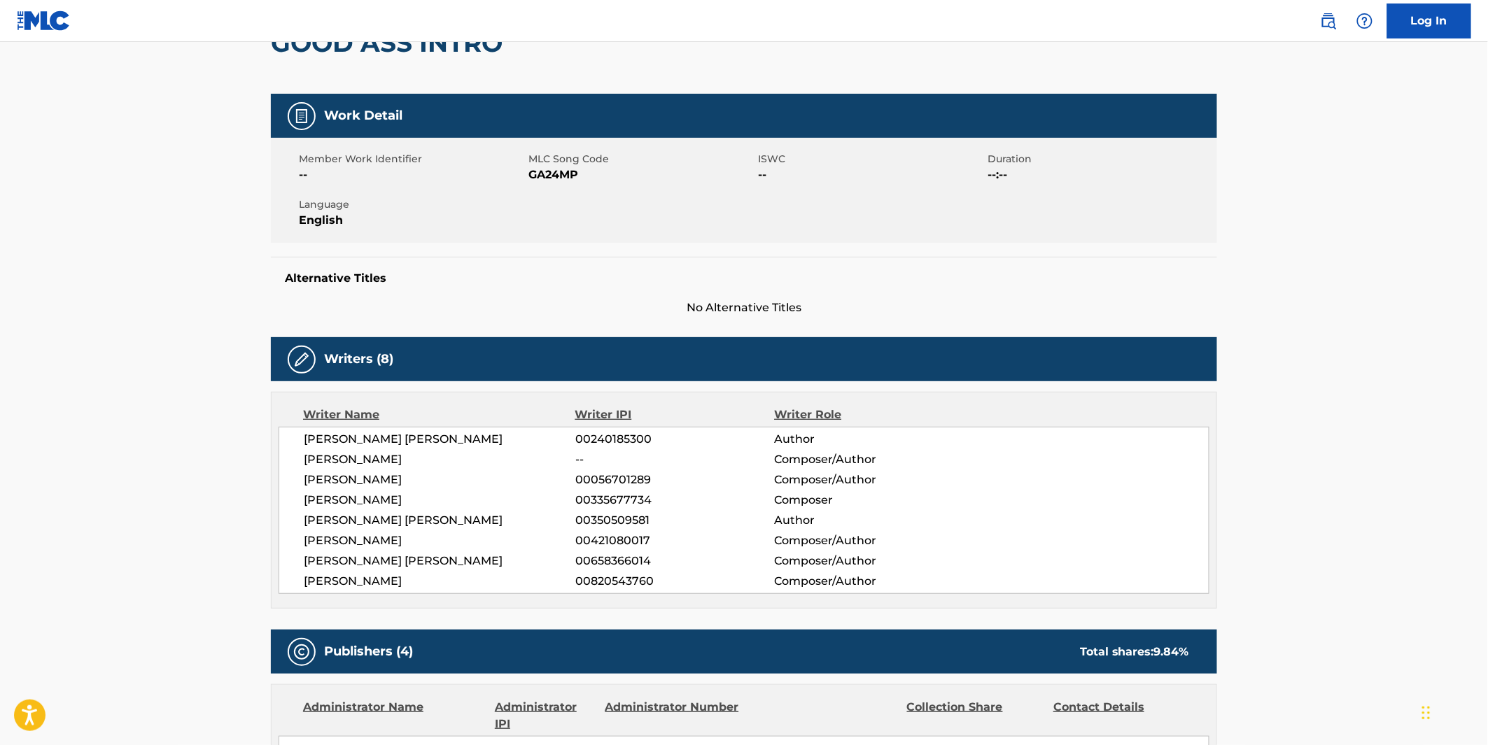
click at [410, 435] on span "LONNIE RASHID LYNN" at bounding box center [440, 439] width 272 height 17
drag, startPoint x: 409, startPoint y: 435, endPoint x: 326, endPoint y: 443, distance: 83.7
click at [326, 443] on span "LONNIE RASHID LYNN" at bounding box center [440, 439] width 272 height 17
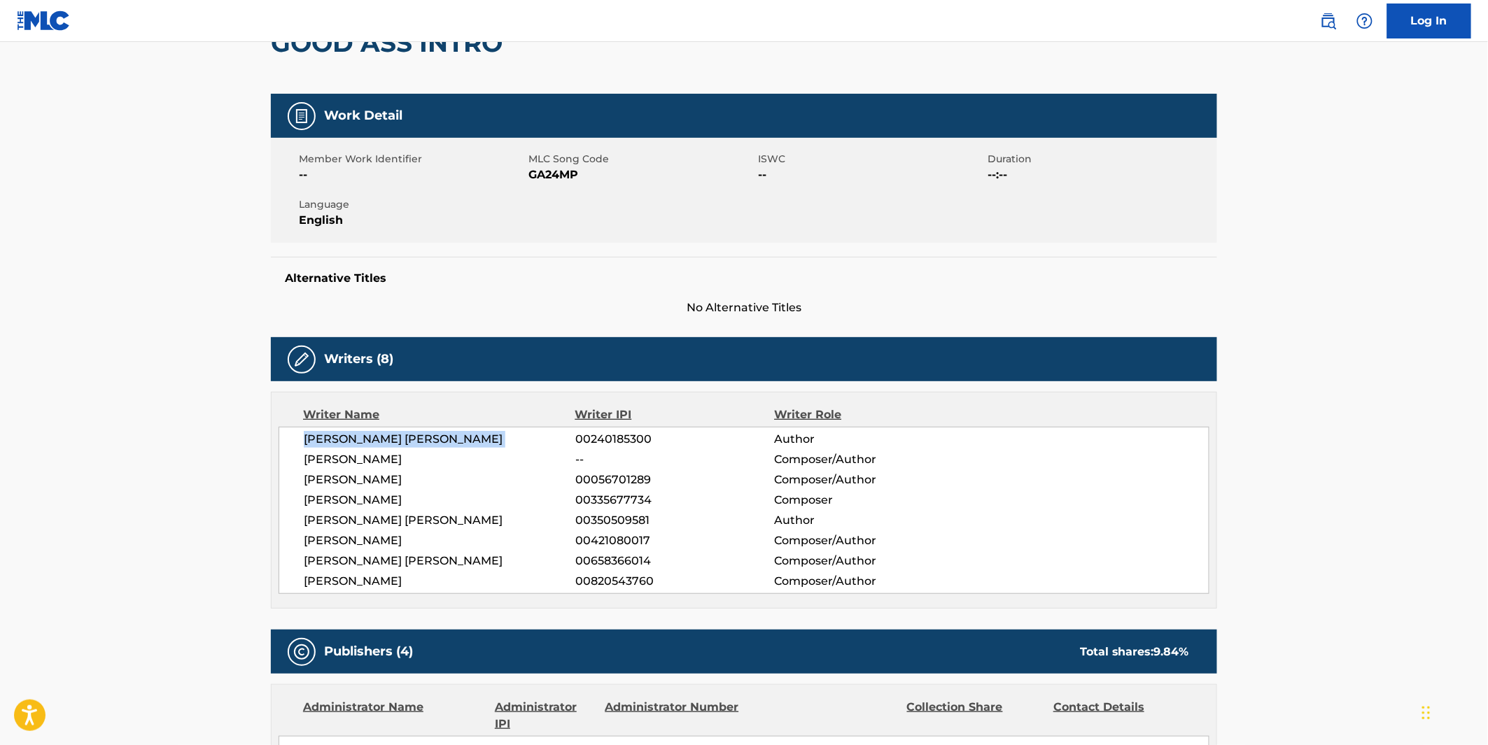
click at [326, 443] on span "LONNIE RASHID LYNN" at bounding box center [440, 439] width 272 height 17
copy div "LONNIE RASHID LYNN"
drag, startPoint x: 1097, startPoint y: 487, endPoint x: 861, endPoint y: 486, distance: 235.9
click at [1097, 487] on div "D J ROGERS 00056701289 Composer/Author" at bounding box center [756, 480] width 905 height 17
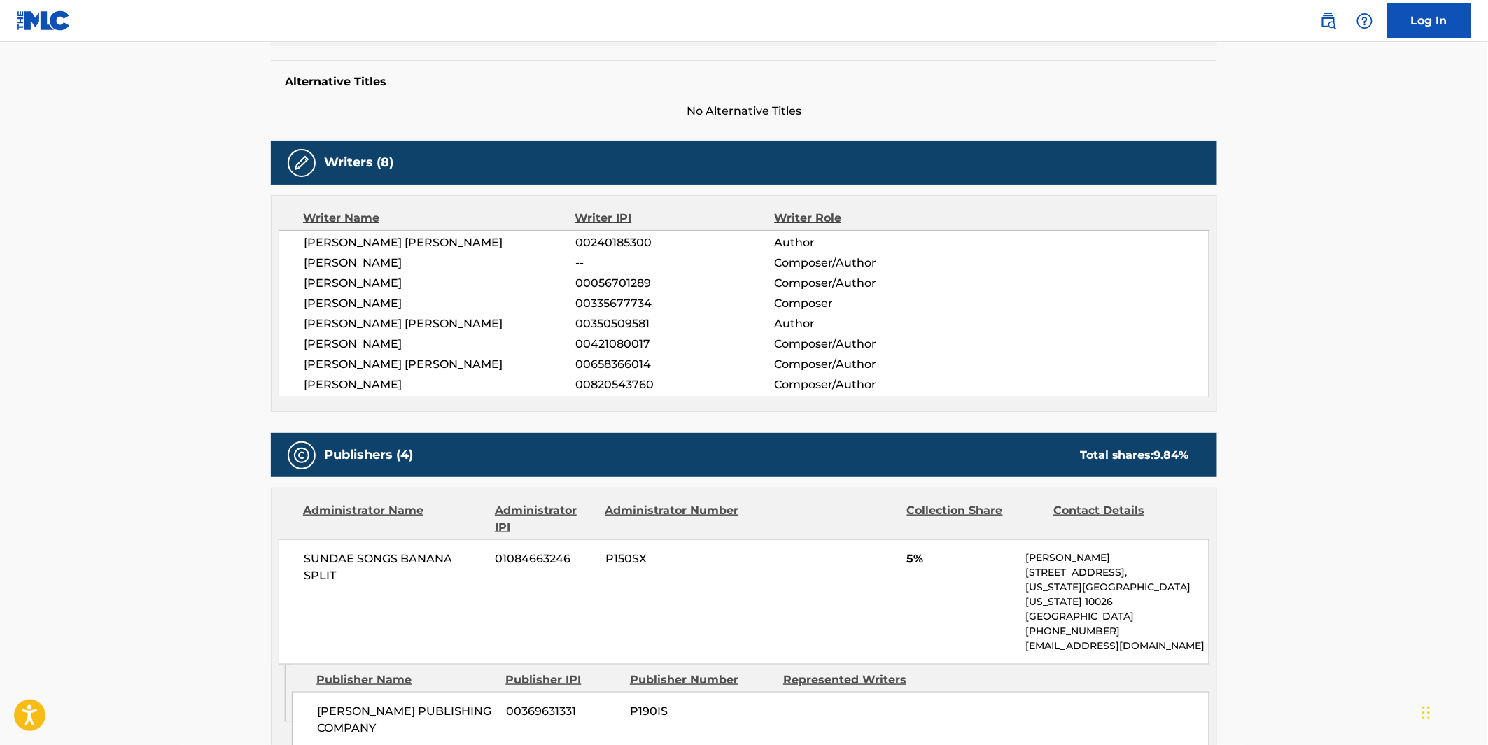
scroll to position [388, 0]
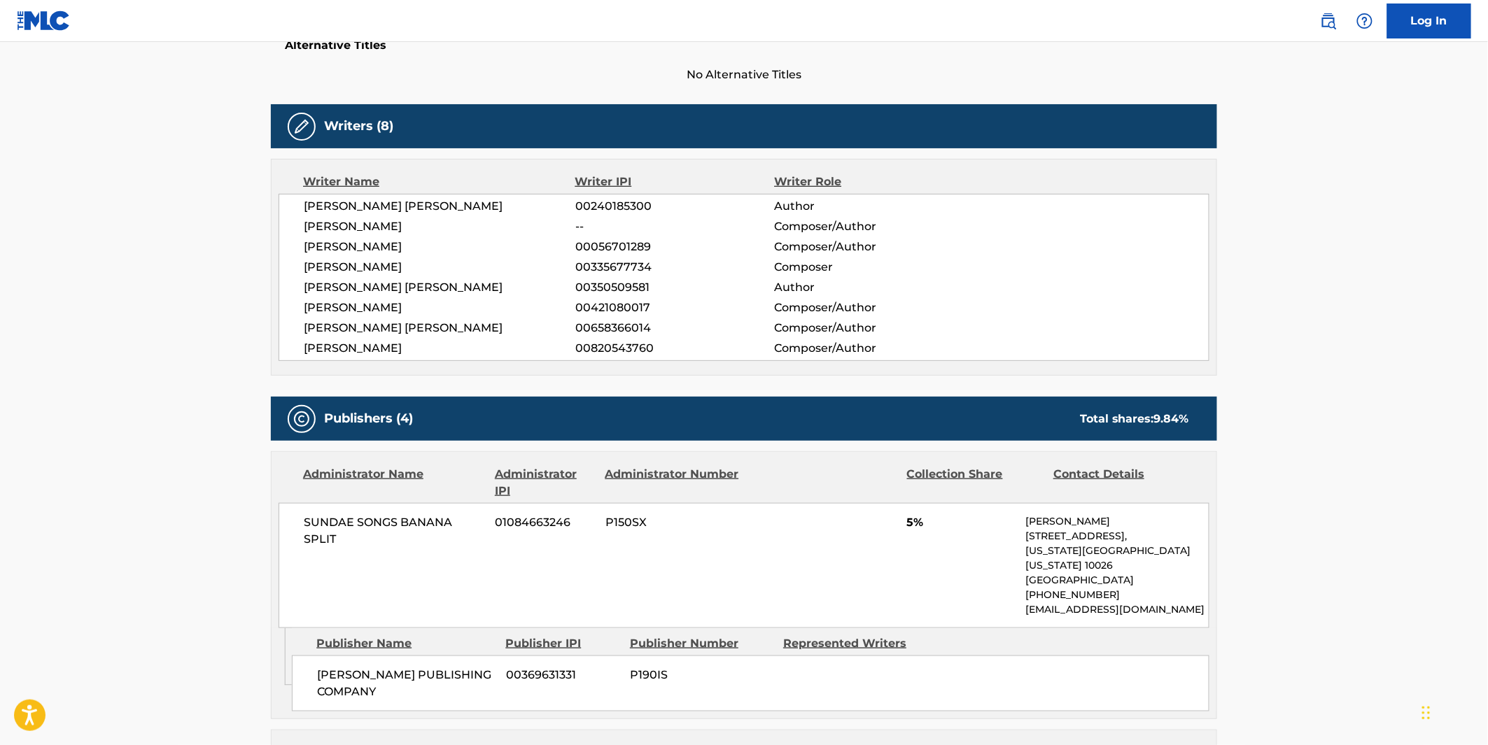
click at [360, 225] on span "STEFAN PONCE" at bounding box center [440, 226] width 272 height 17
copy div "STEFAN PONCE"
drag, startPoint x: 463, startPoint y: 332, endPoint x: 389, endPoint y: 298, distance: 81.4
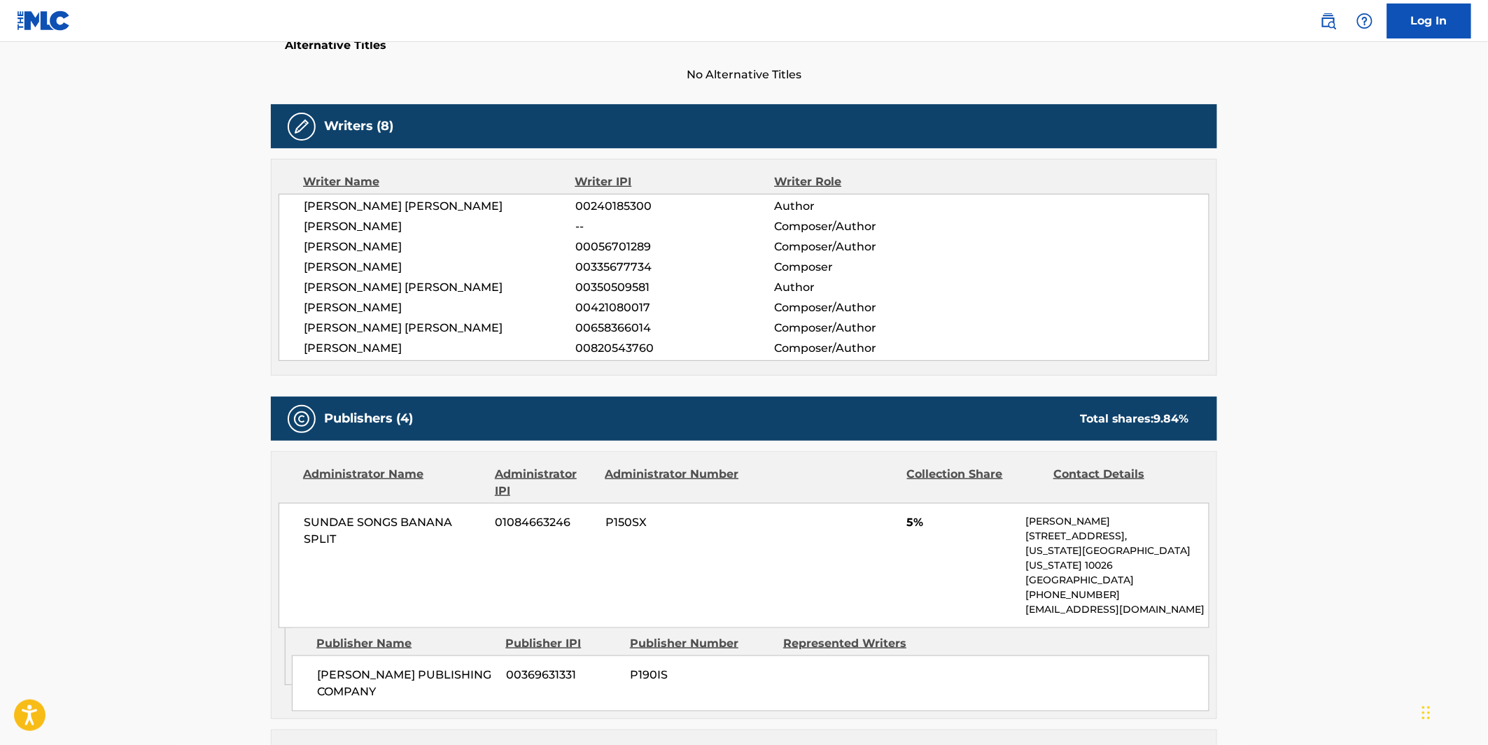
click at [463, 332] on span "CHANCELOR JOHNATHAN BENNETT" at bounding box center [440, 328] width 272 height 17
click at [339, 248] on span "D J ROGERS" at bounding box center [440, 247] width 272 height 17
click at [339, 243] on span "D J ROGERS" at bounding box center [440, 247] width 272 height 17
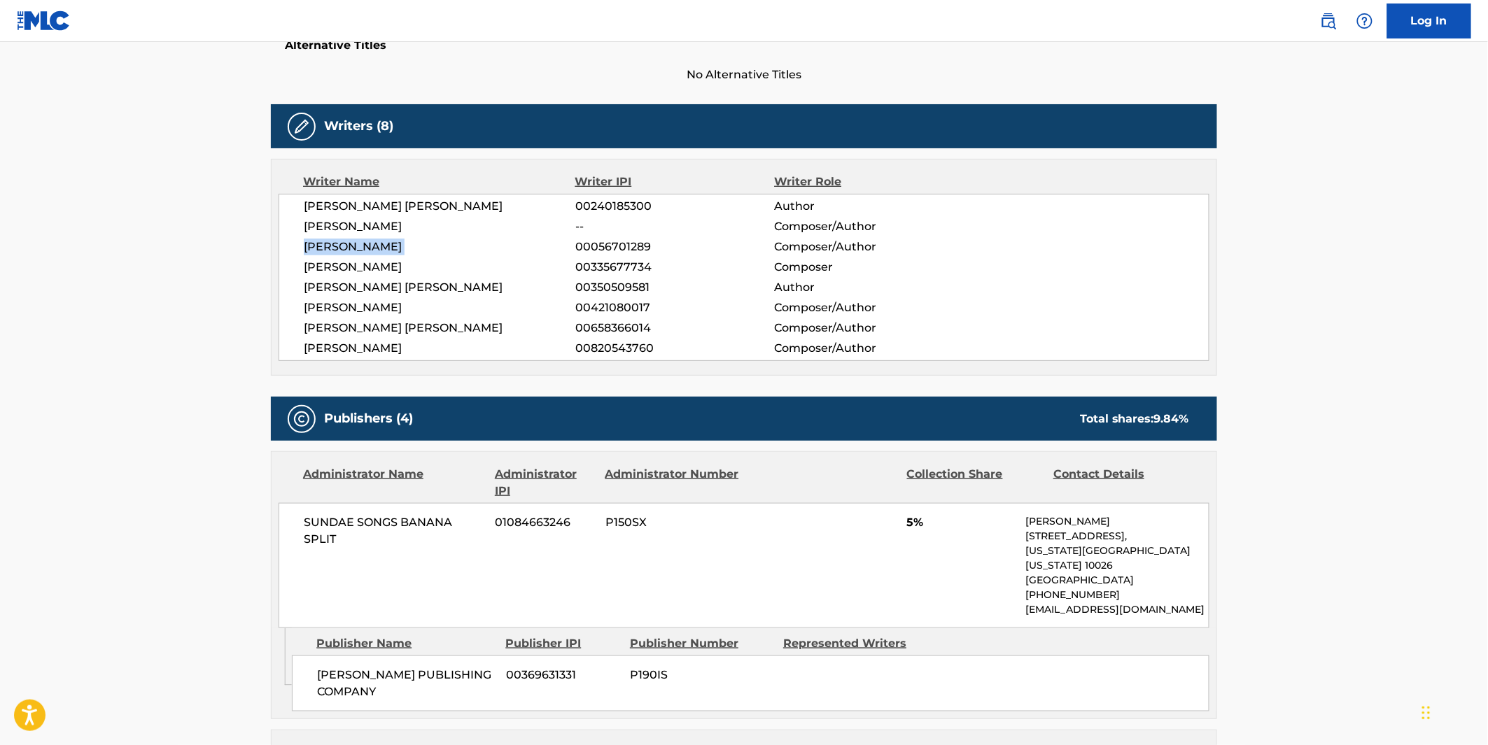
click at [339, 243] on span "D J ROGERS" at bounding box center [440, 247] width 272 height 17
click at [634, 246] on span "00056701289" at bounding box center [674, 247] width 199 height 17
copy span "00056701289"
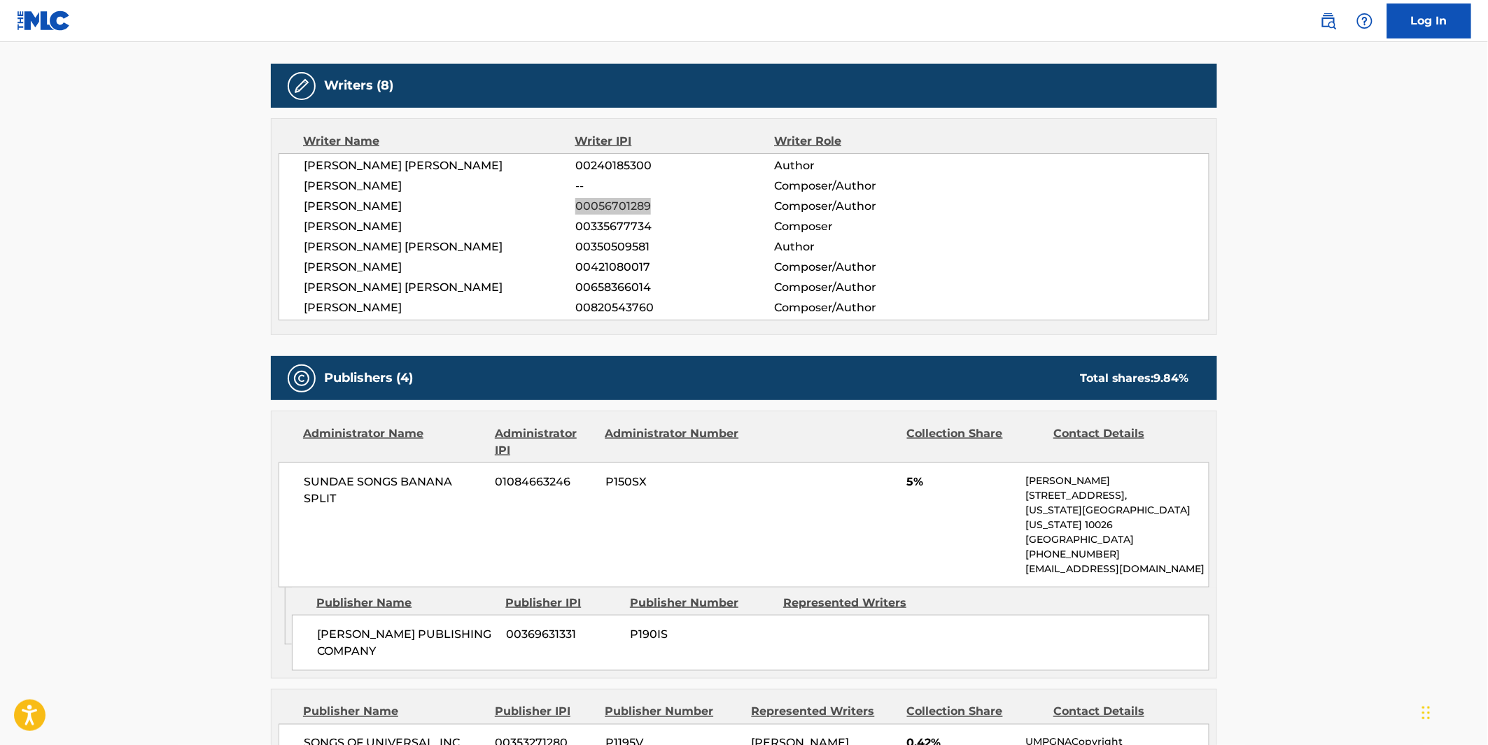
scroll to position [466, 0]
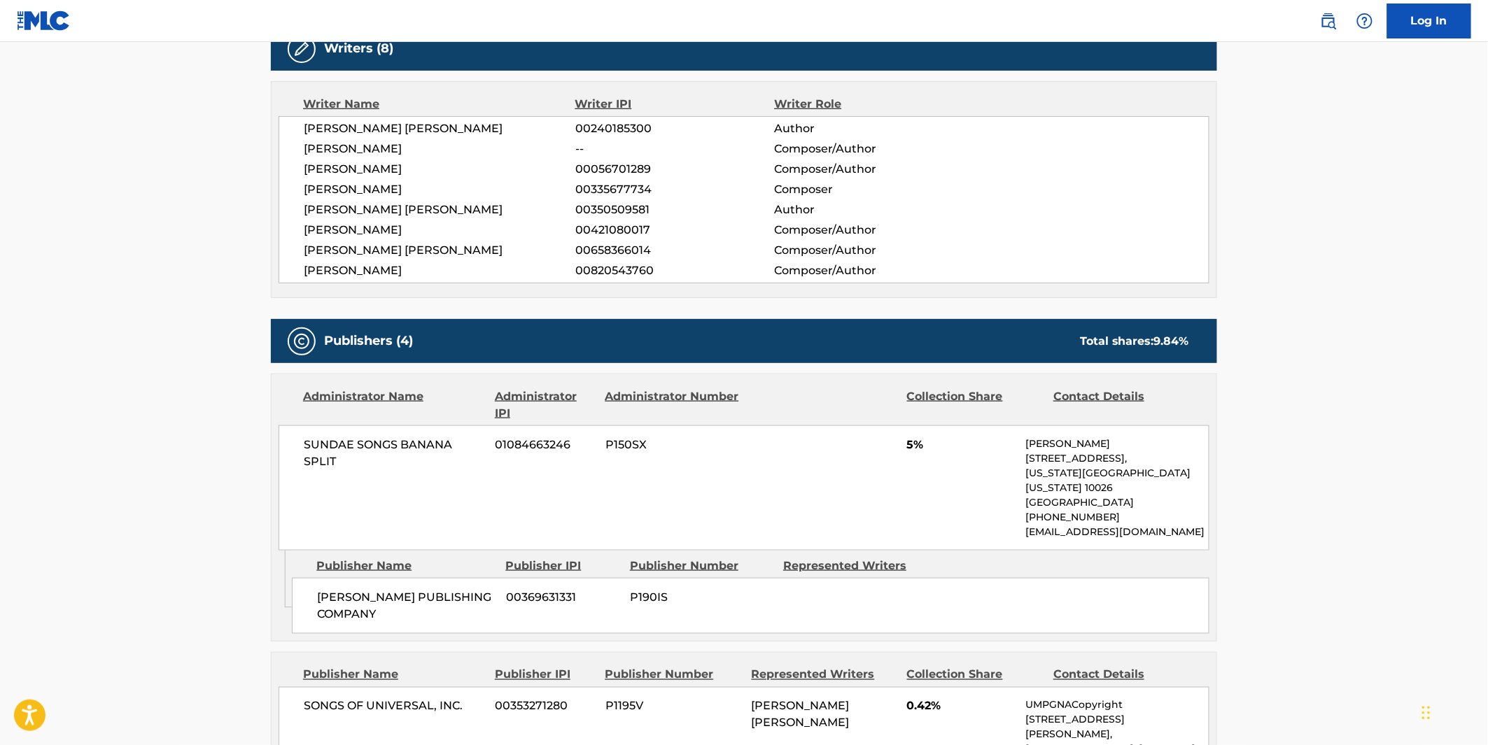
drag, startPoint x: 743, startPoint y: 419, endPoint x: 383, endPoint y: 225, distance: 408.9
click at [733, 408] on div "Administrator Name Administrator IPI Administrator Number Collection Share Cont…" at bounding box center [744, 405] width 931 height 34
click at [395, 202] on span "JOHN ROGER STEPHENS" at bounding box center [440, 210] width 272 height 17
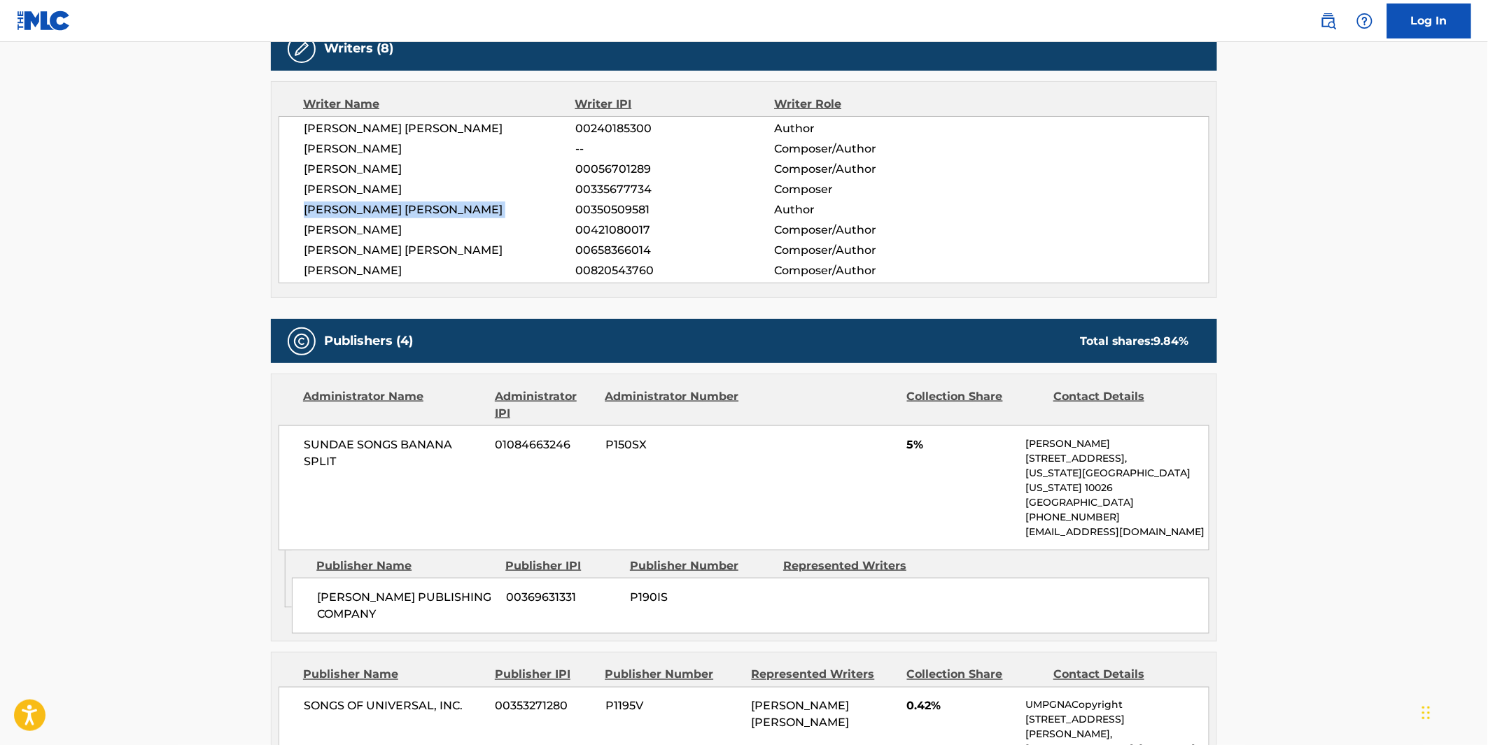
copy div "JOHN ROGER STEPHENS"
click at [410, 232] on span "BRYAN JAMES SLEDGE" at bounding box center [440, 230] width 272 height 17
copy div "BRYAN JAMES SLEDGE"
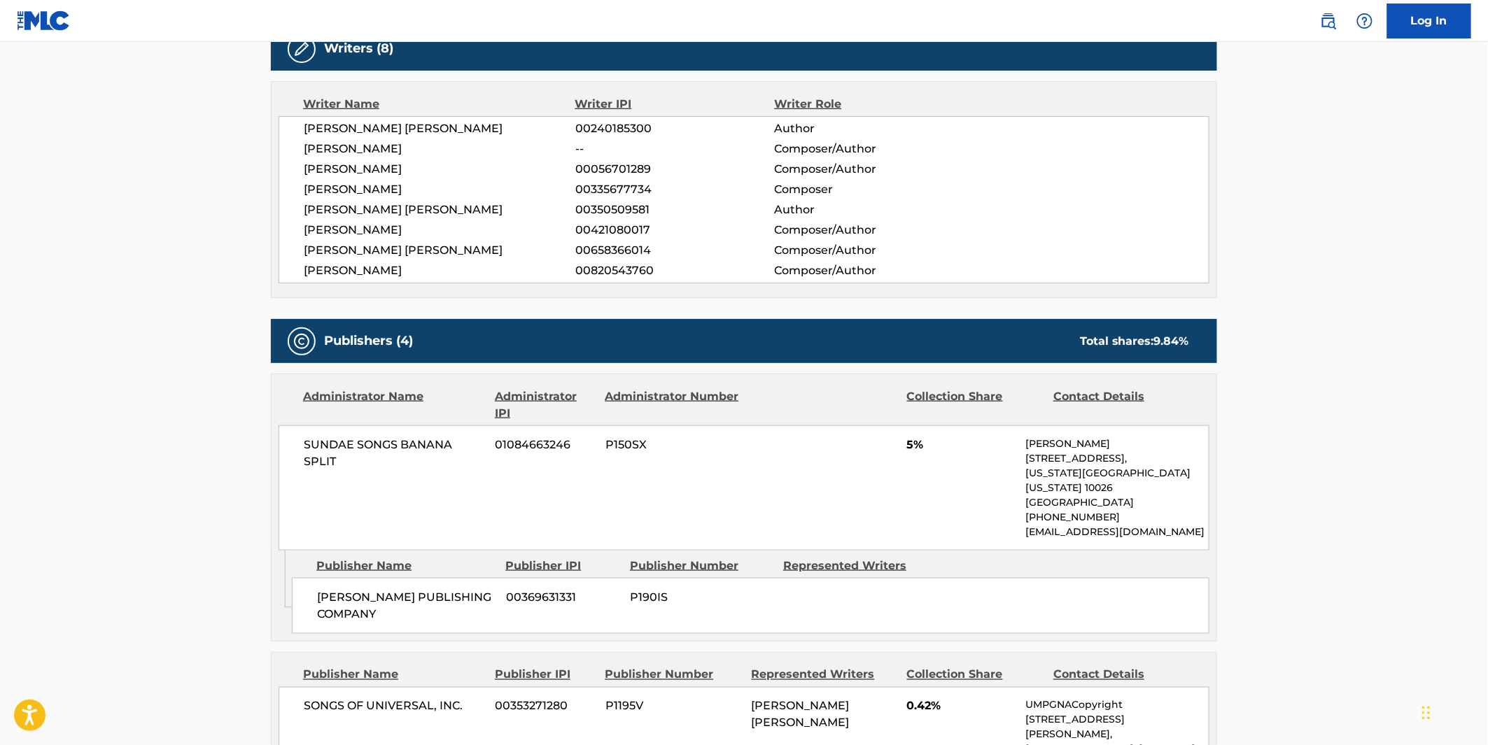
click at [488, 253] on span "CHANCELOR JOHNATHAN BENNETT" at bounding box center [440, 250] width 272 height 17
copy div "CHANCELOR JOHNATHAN BENNETT"
click at [376, 268] on span "PETER WILKINS" at bounding box center [440, 270] width 272 height 17
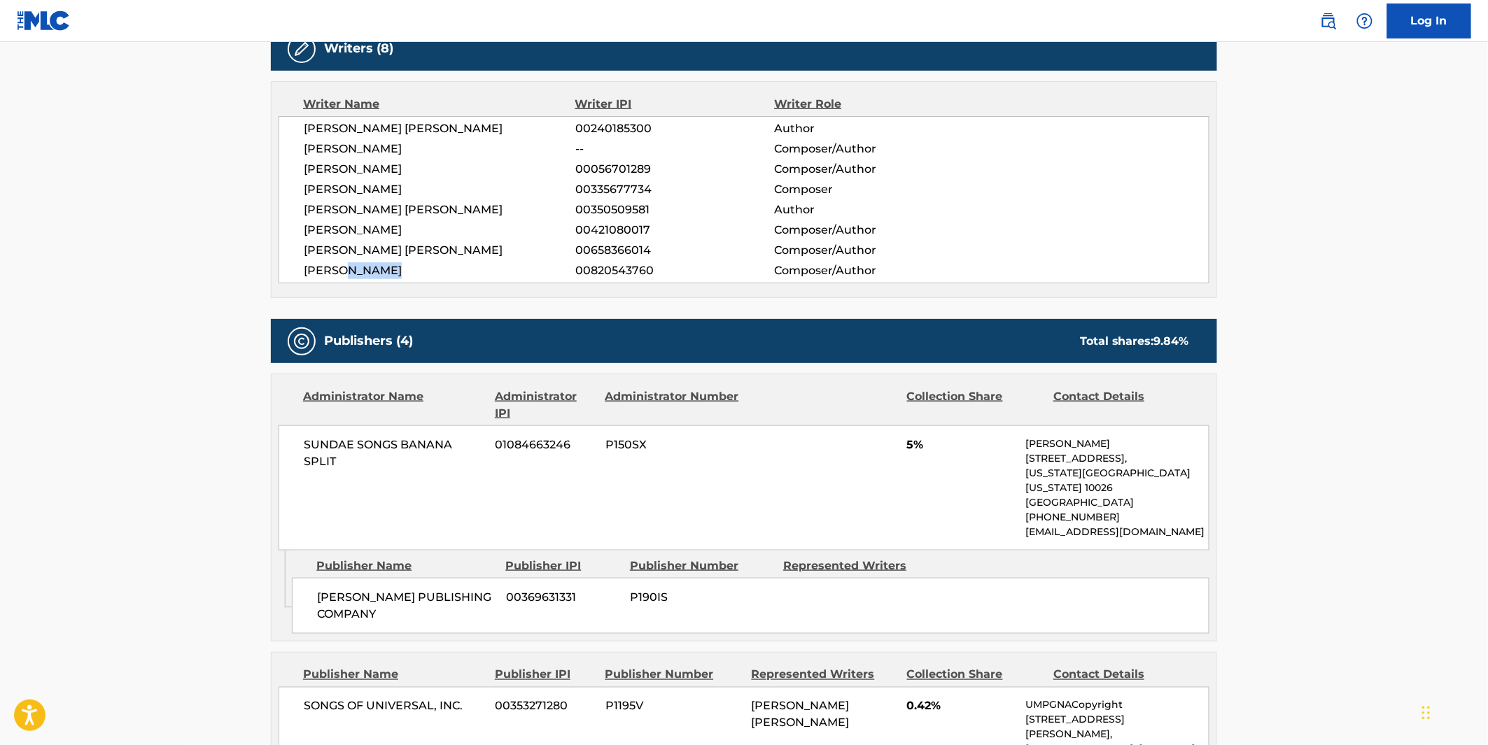
click at [376, 268] on span "PETER WILKINS" at bounding box center [440, 270] width 272 height 17
copy div "PETER WILKINS"
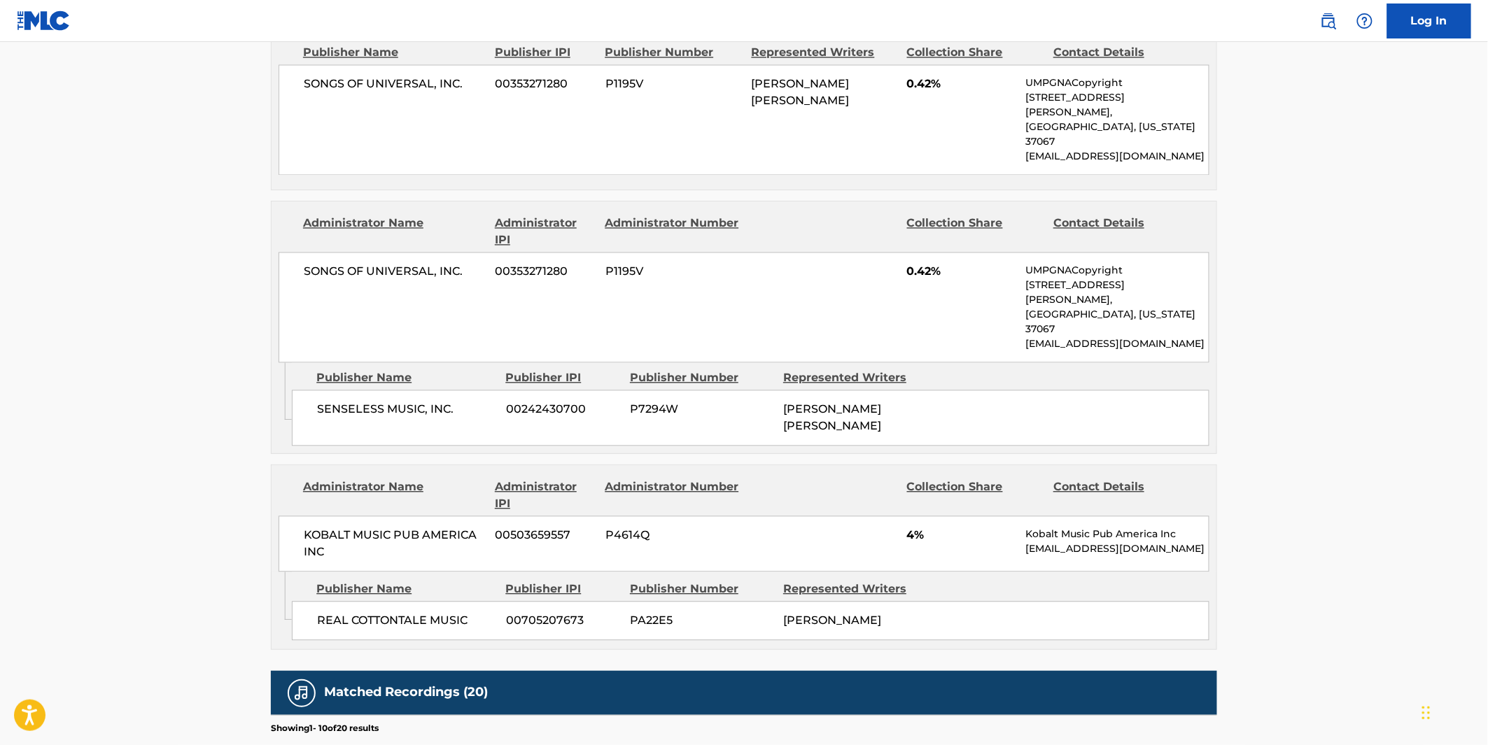
scroll to position [1166, 0]
